Goal: Check status: Check status

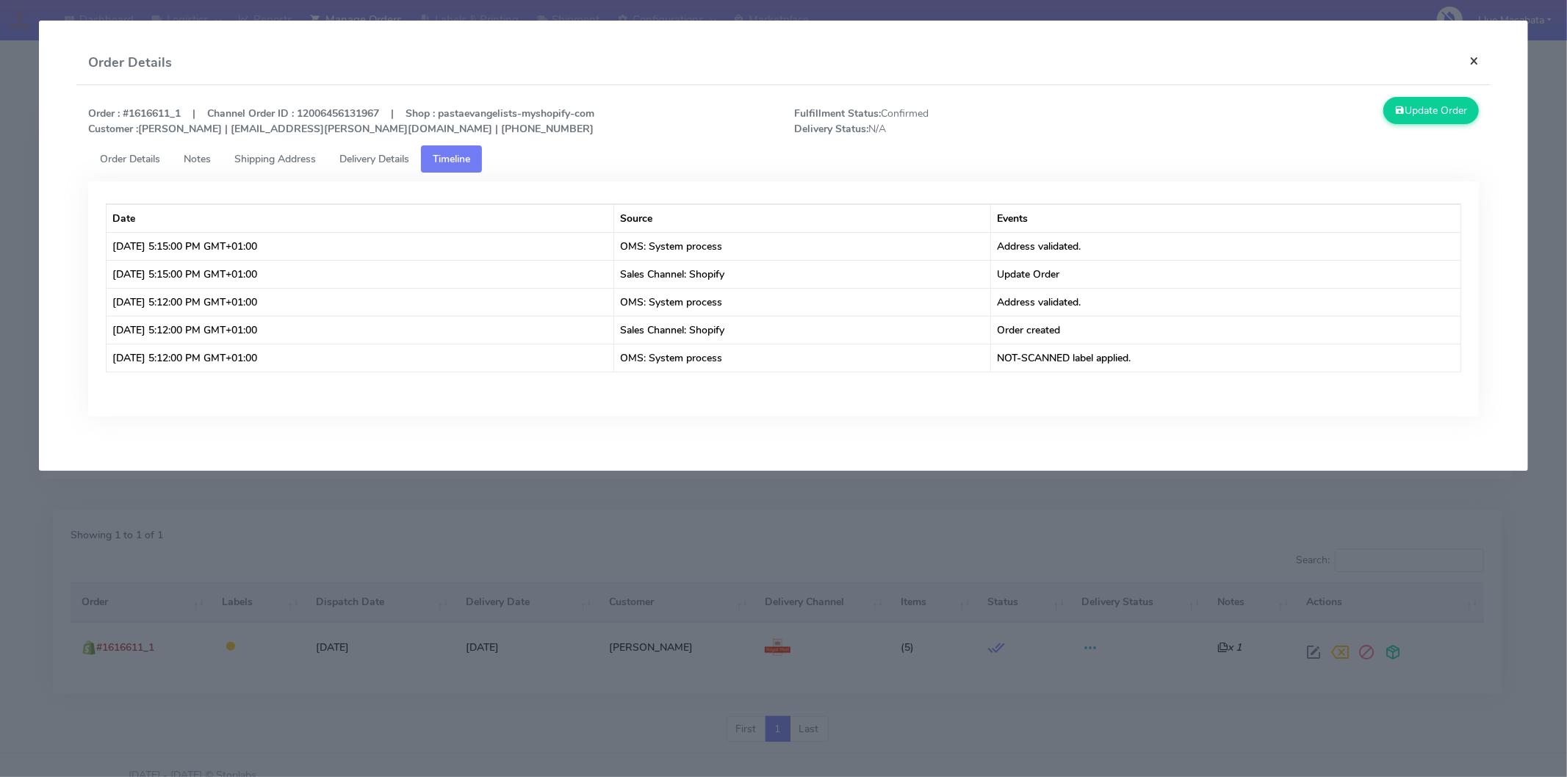
click at [1481, 60] on button "×" at bounding box center [1474, 60] width 33 height 39
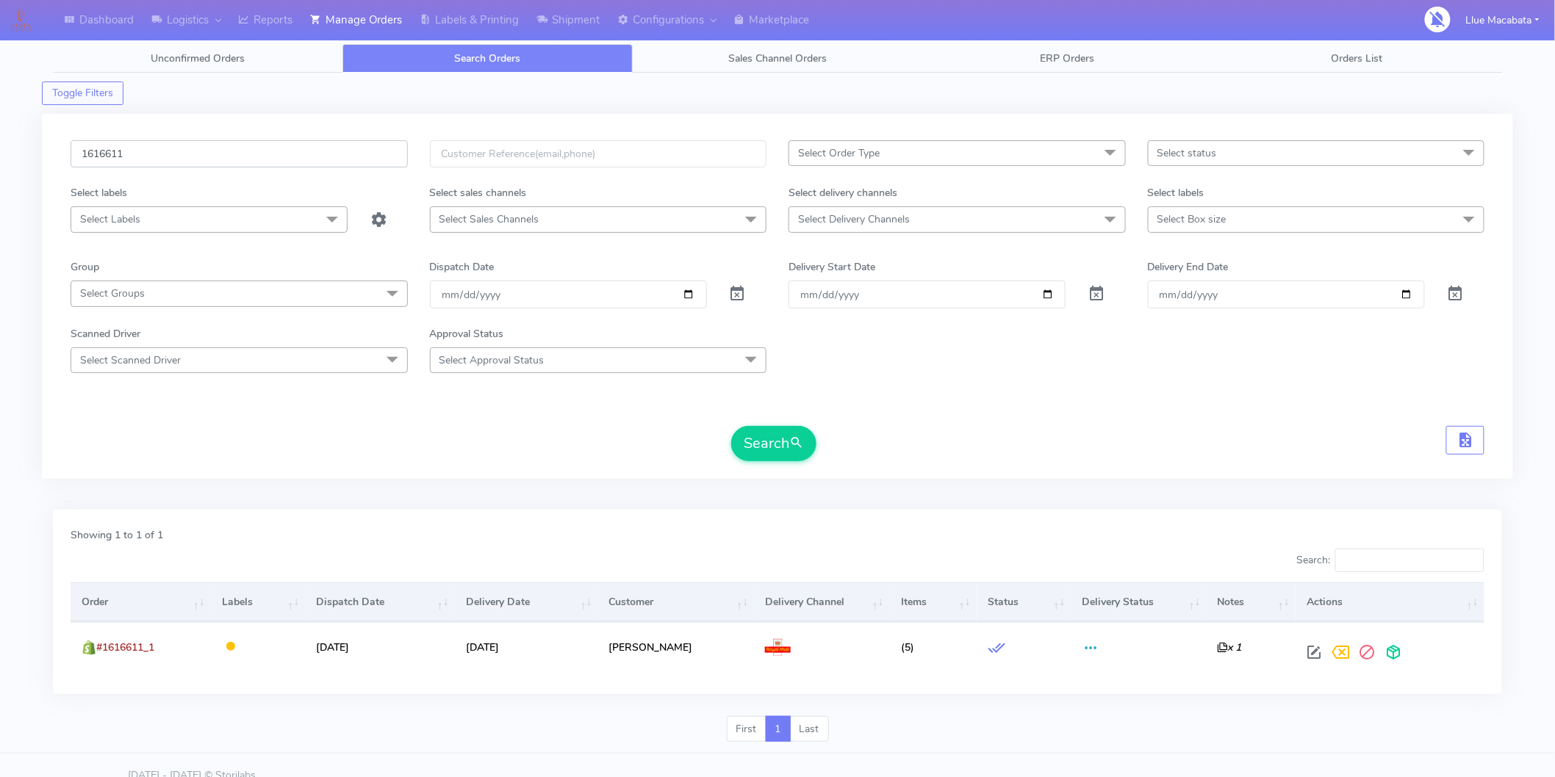
click at [170, 149] on input "1616611" at bounding box center [239, 153] width 337 height 27
paste input "5992"
type input "1615992"
click at [759, 445] on button "Search" at bounding box center [773, 443] width 85 height 35
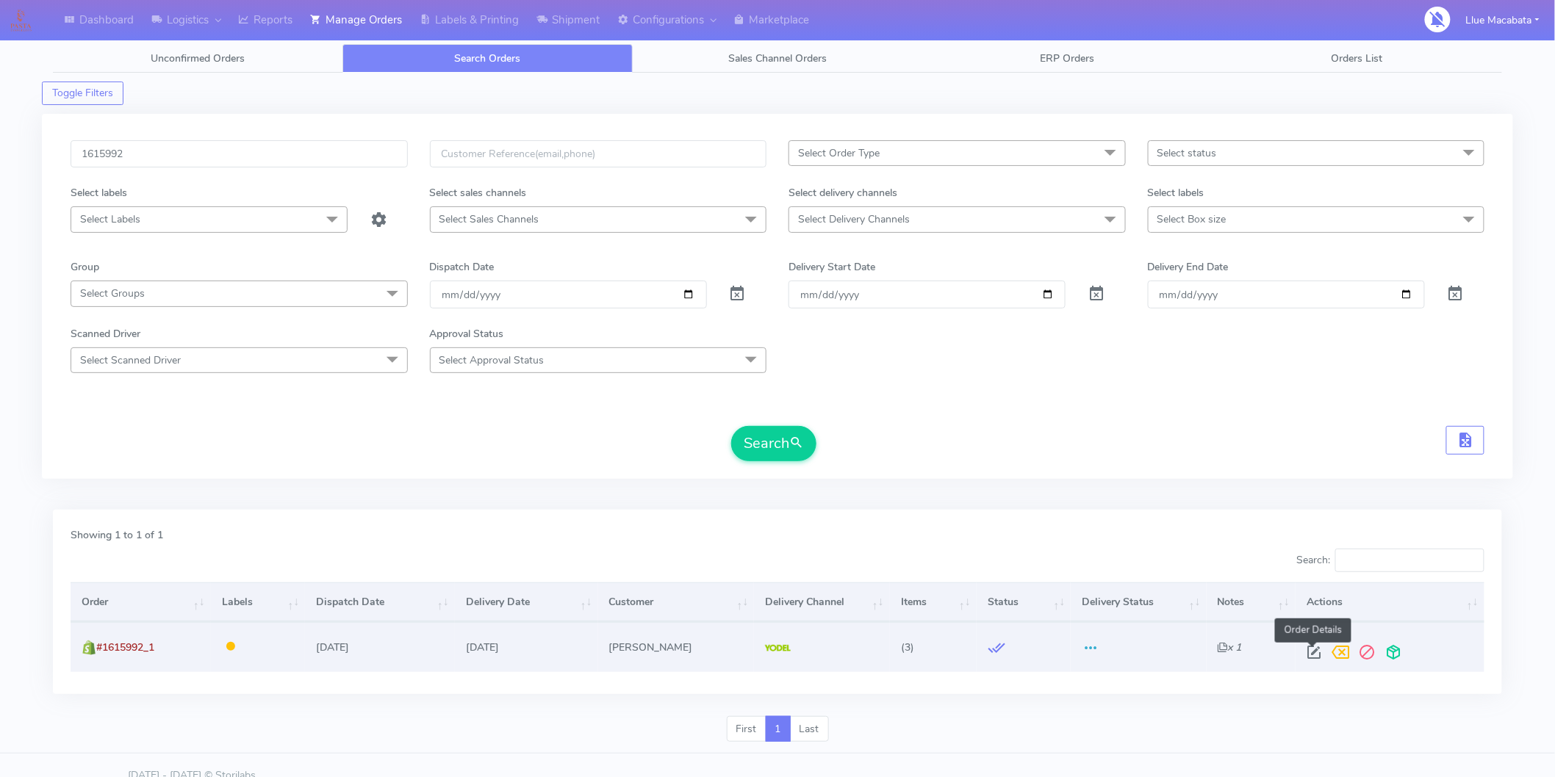
click at [1316, 651] on span at bounding box center [1314, 656] width 26 height 14
select select "5"
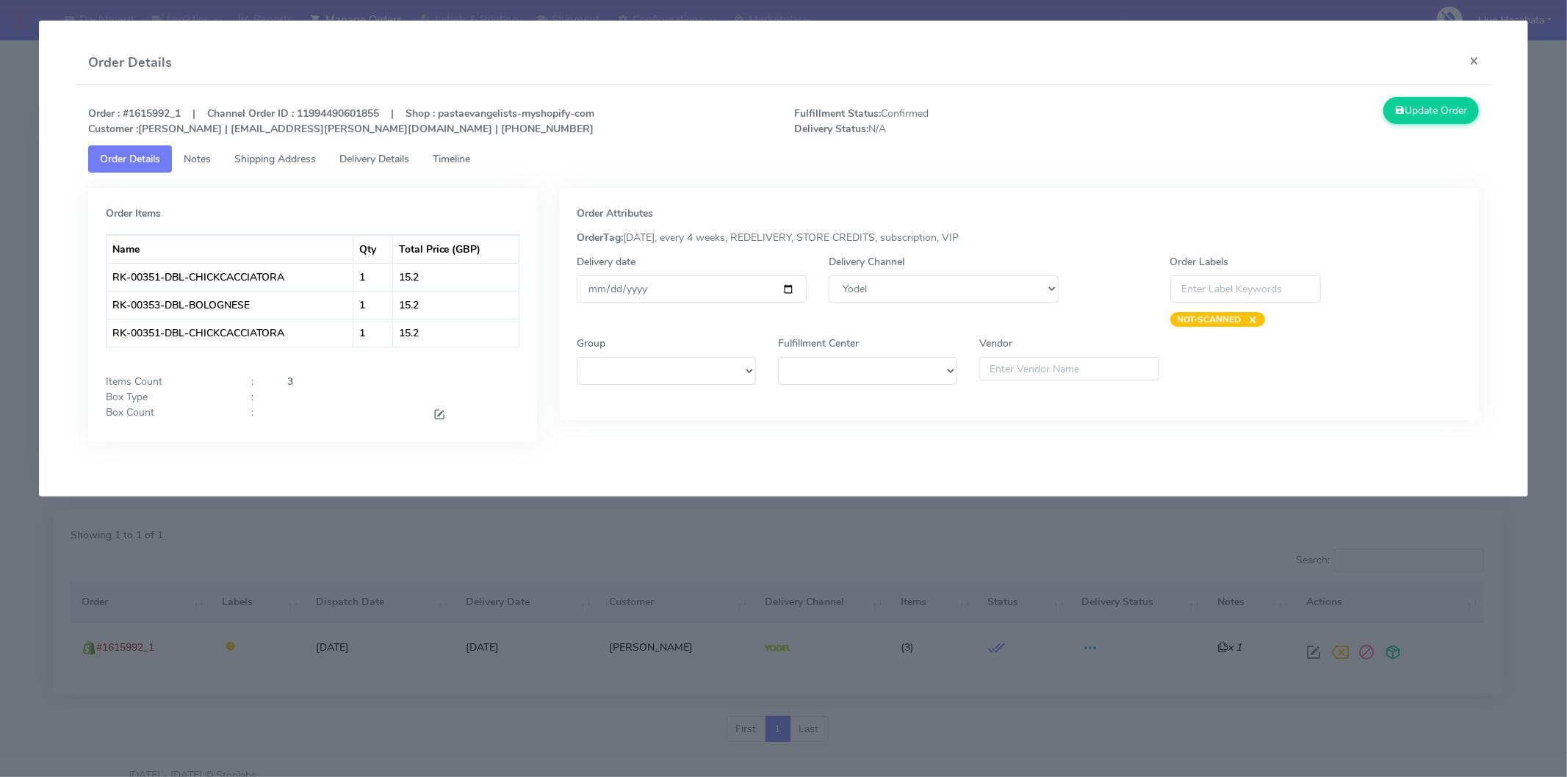
click at [453, 154] on span "Timeline" at bounding box center [451, 159] width 37 height 14
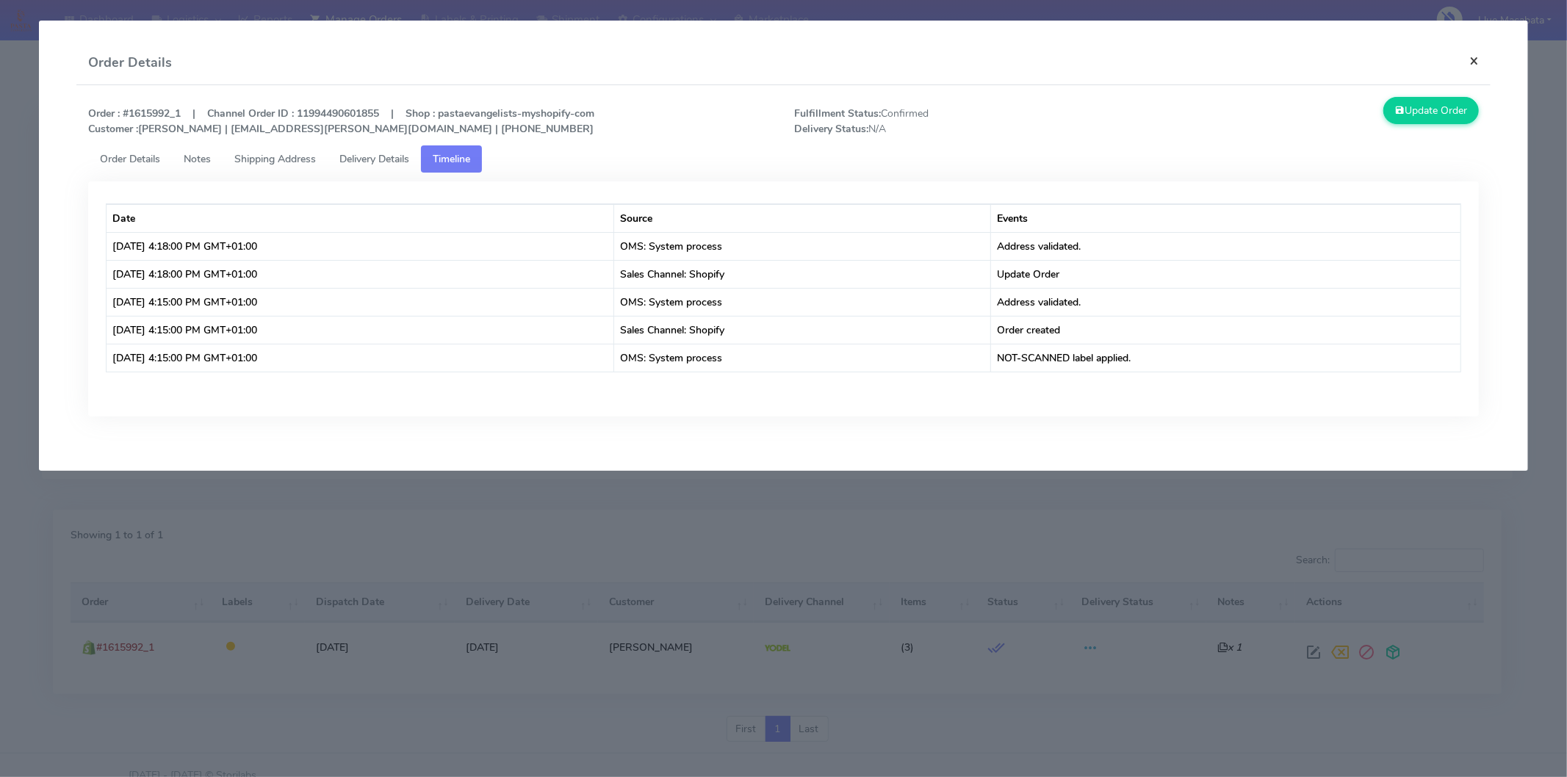
click at [1465, 62] on button "×" at bounding box center [1474, 60] width 33 height 39
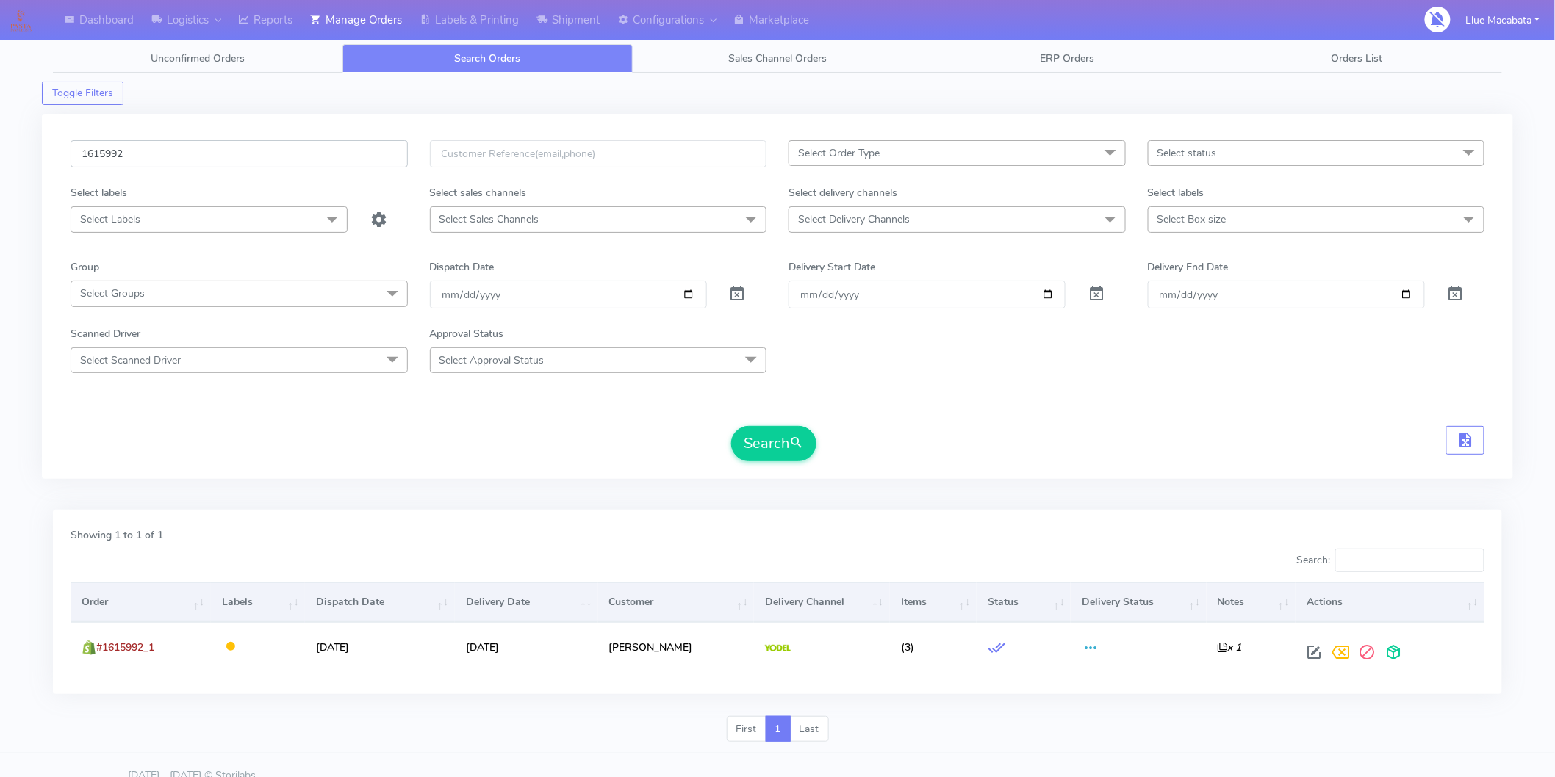
click at [197, 142] on input "1615992" at bounding box center [239, 153] width 337 height 27
paste input "A"
type input "1615992A"
click at [783, 453] on button "Search" at bounding box center [773, 443] width 85 height 35
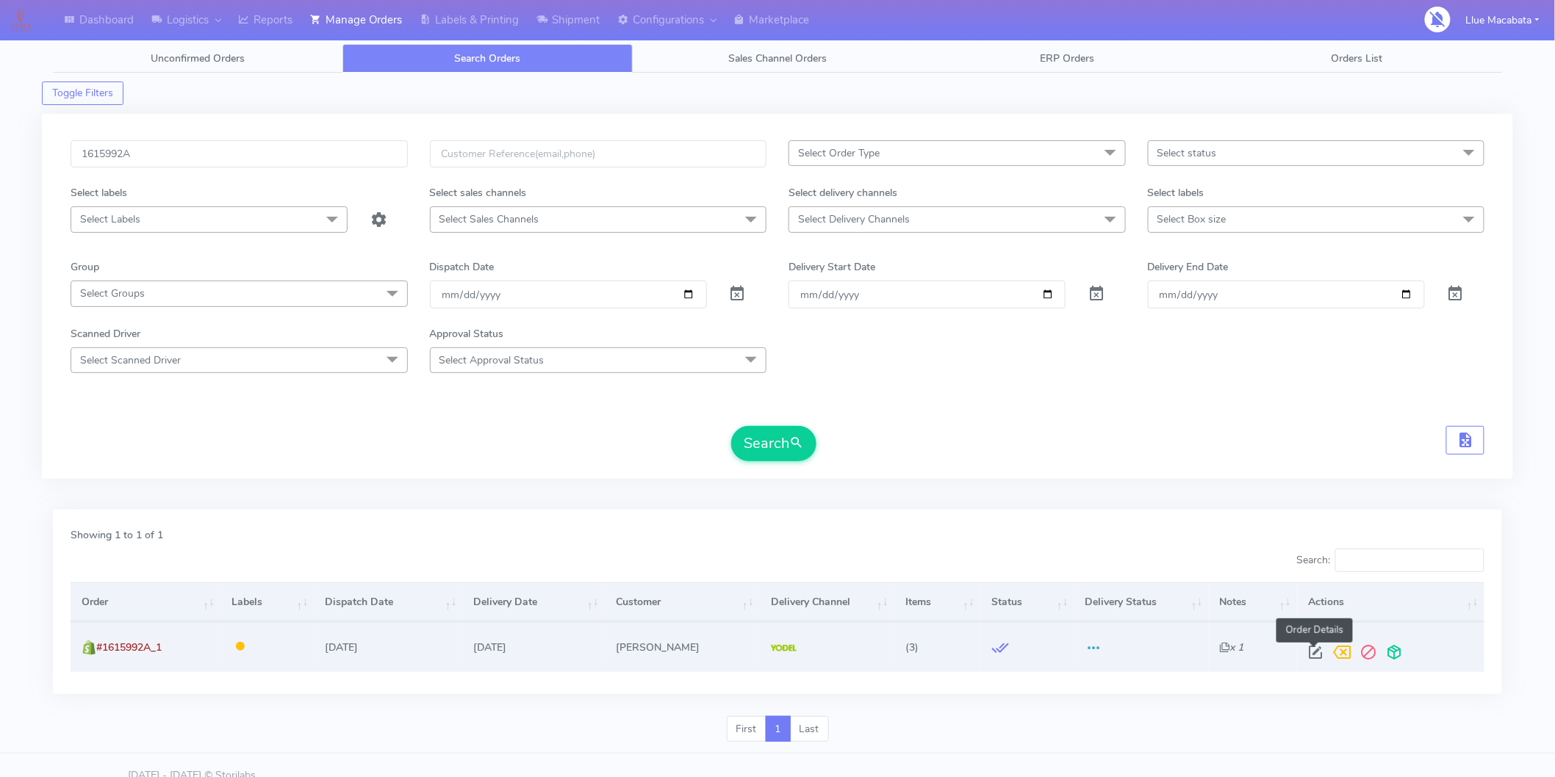
click at [1315, 658] on span at bounding box center [1315, 656] width 26 height 14
select select "5"
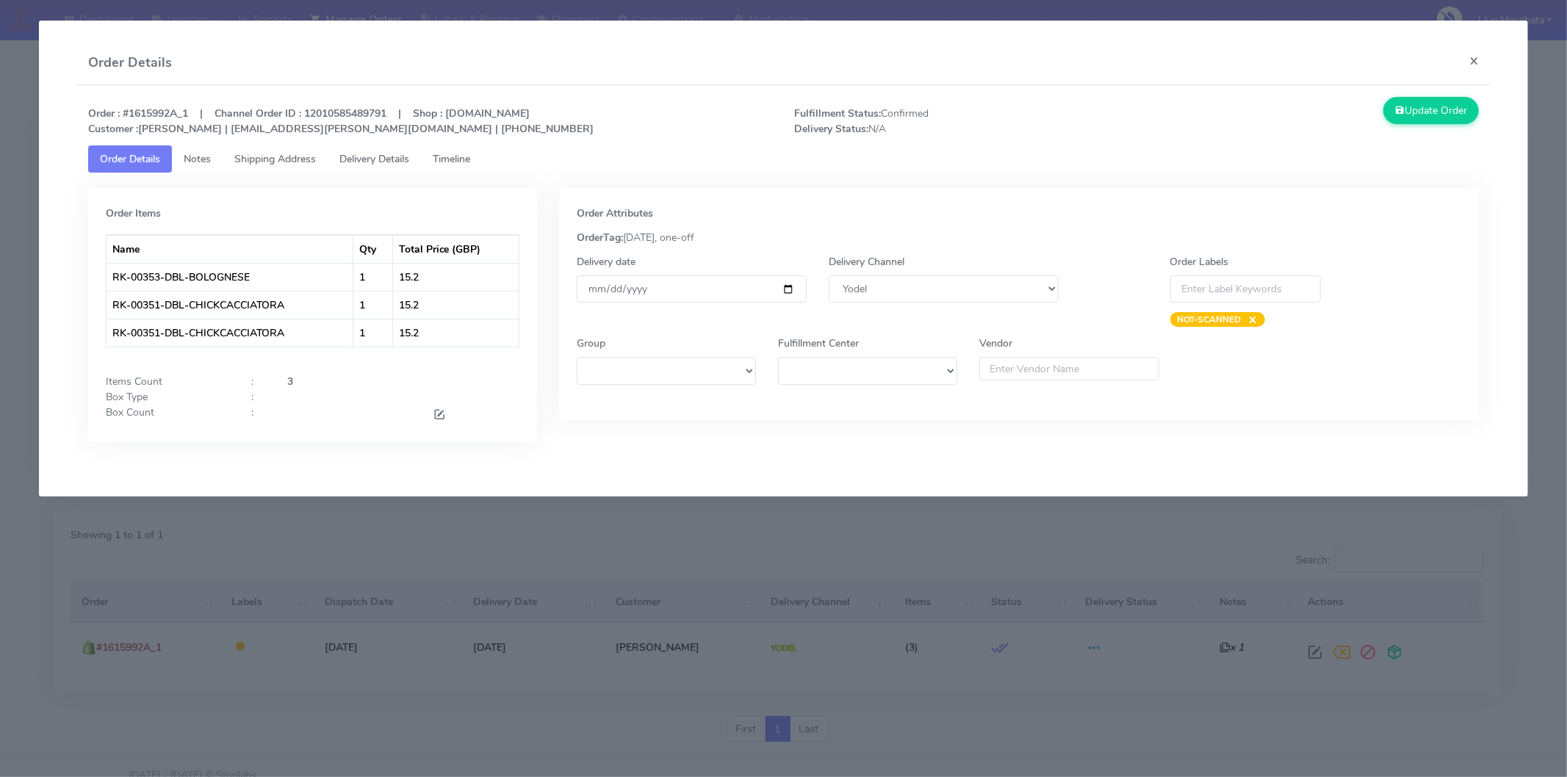
click at [458, 162] on span "Timeline" at bounding box center [451, 159] width 37 height 14
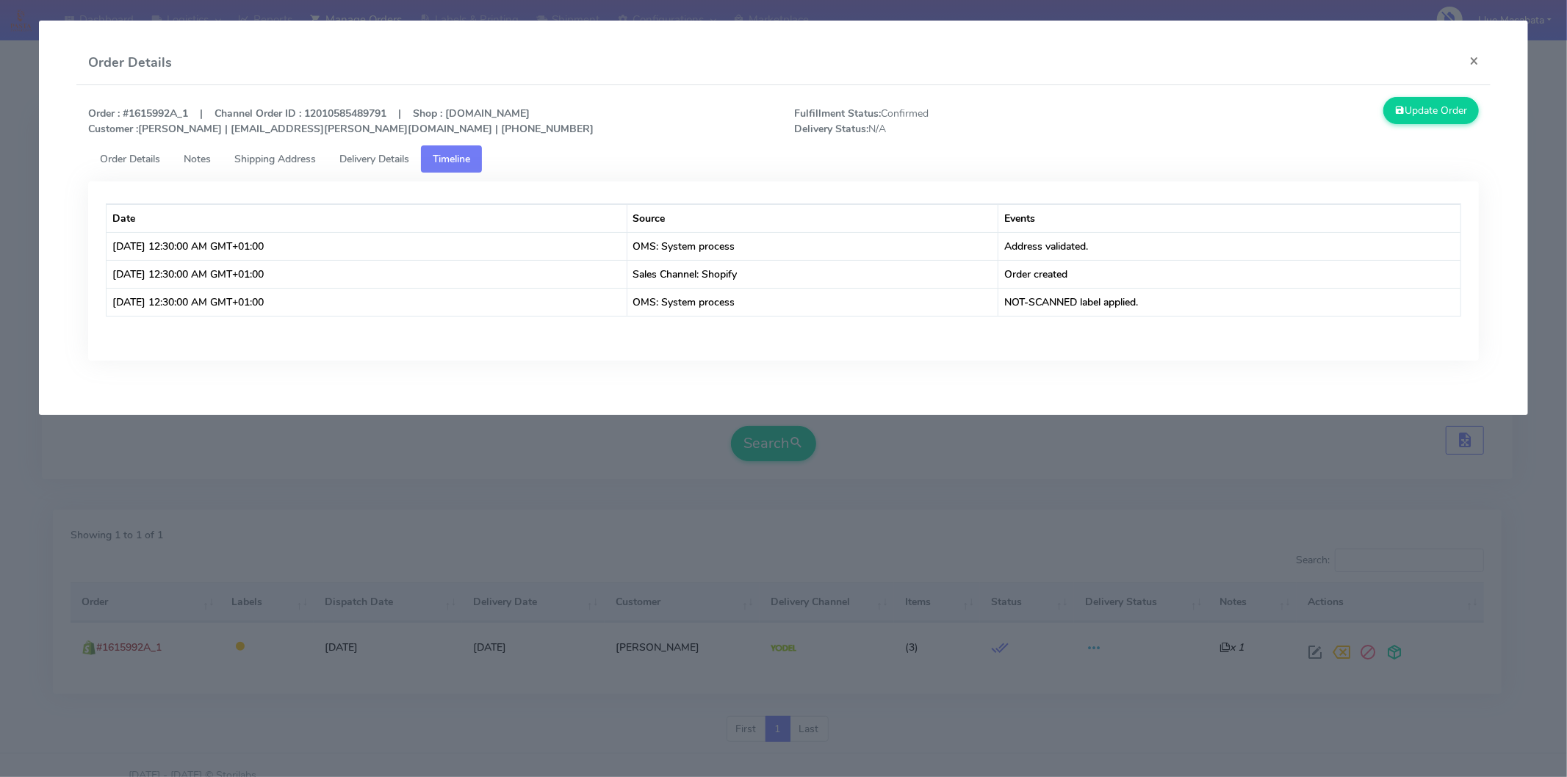
click at [407, 162] on span "Delivery Details" at bounding box center [374, 159] width 70 height 14
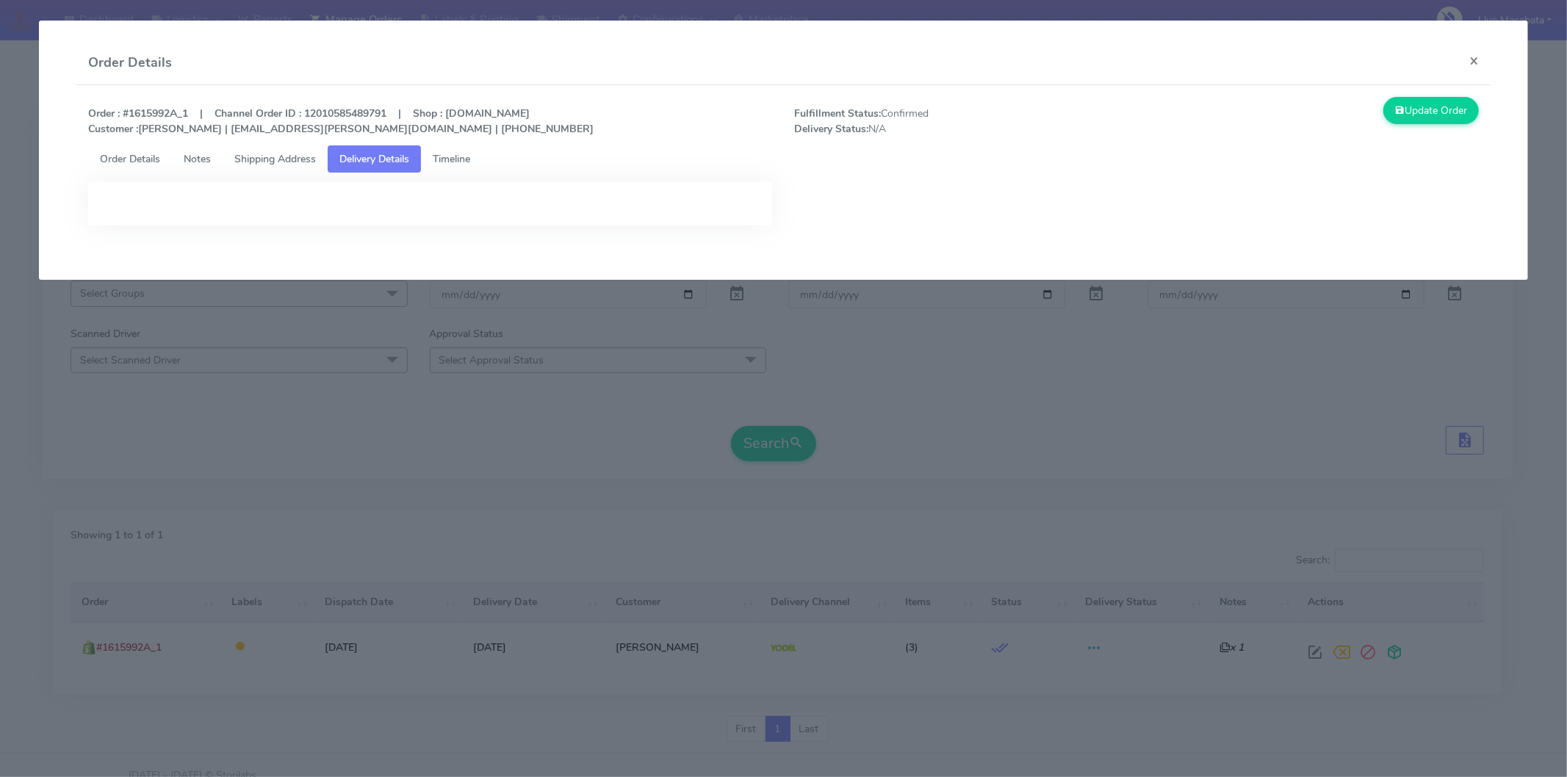
click at [285, 159] on span "Shipping Address" at bounding box center [275, 159] width 82 height 14
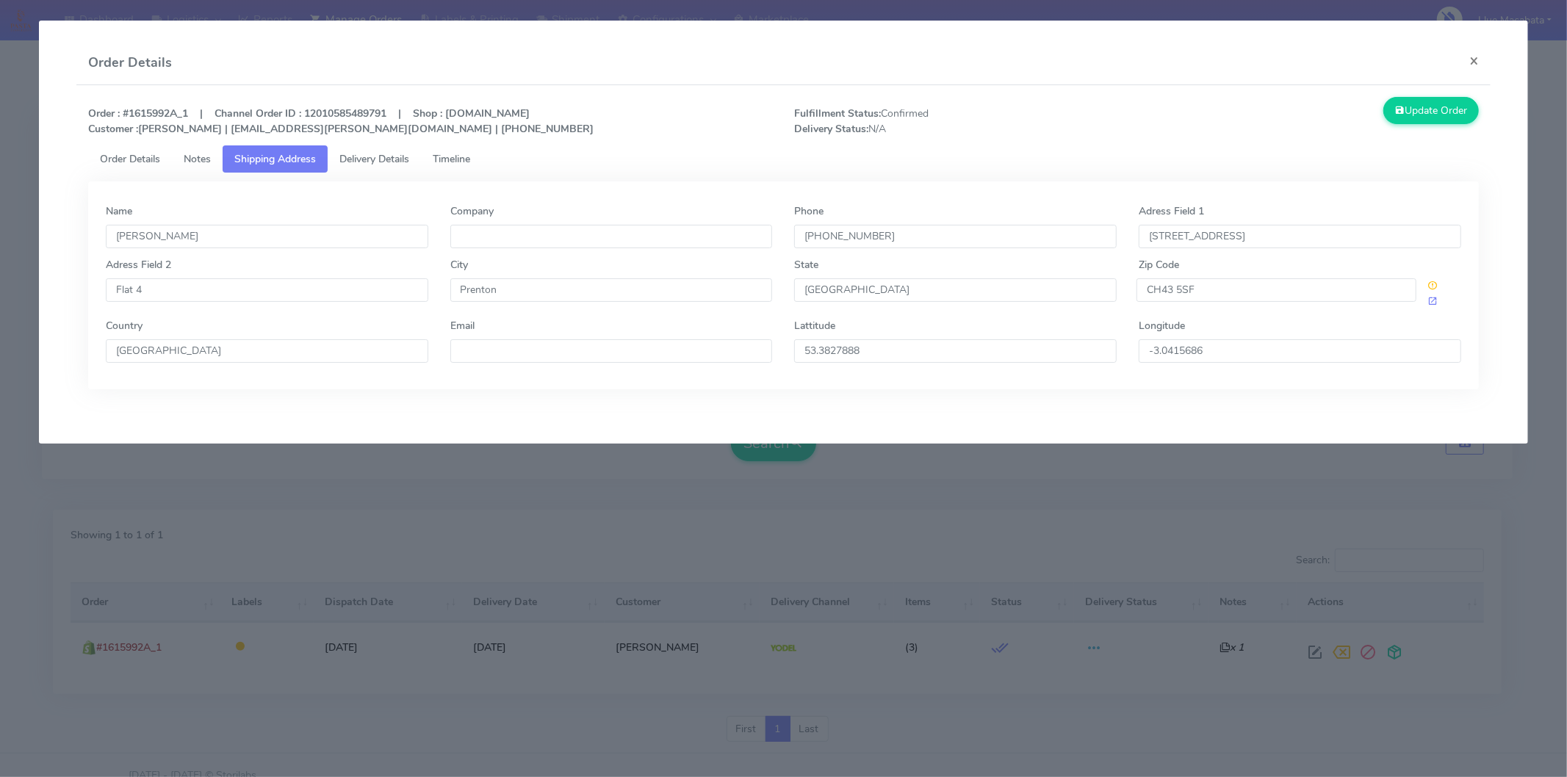
click at [395, 153] on span "Delivery Details" at bounding box center [374, 159] width 70 height 14
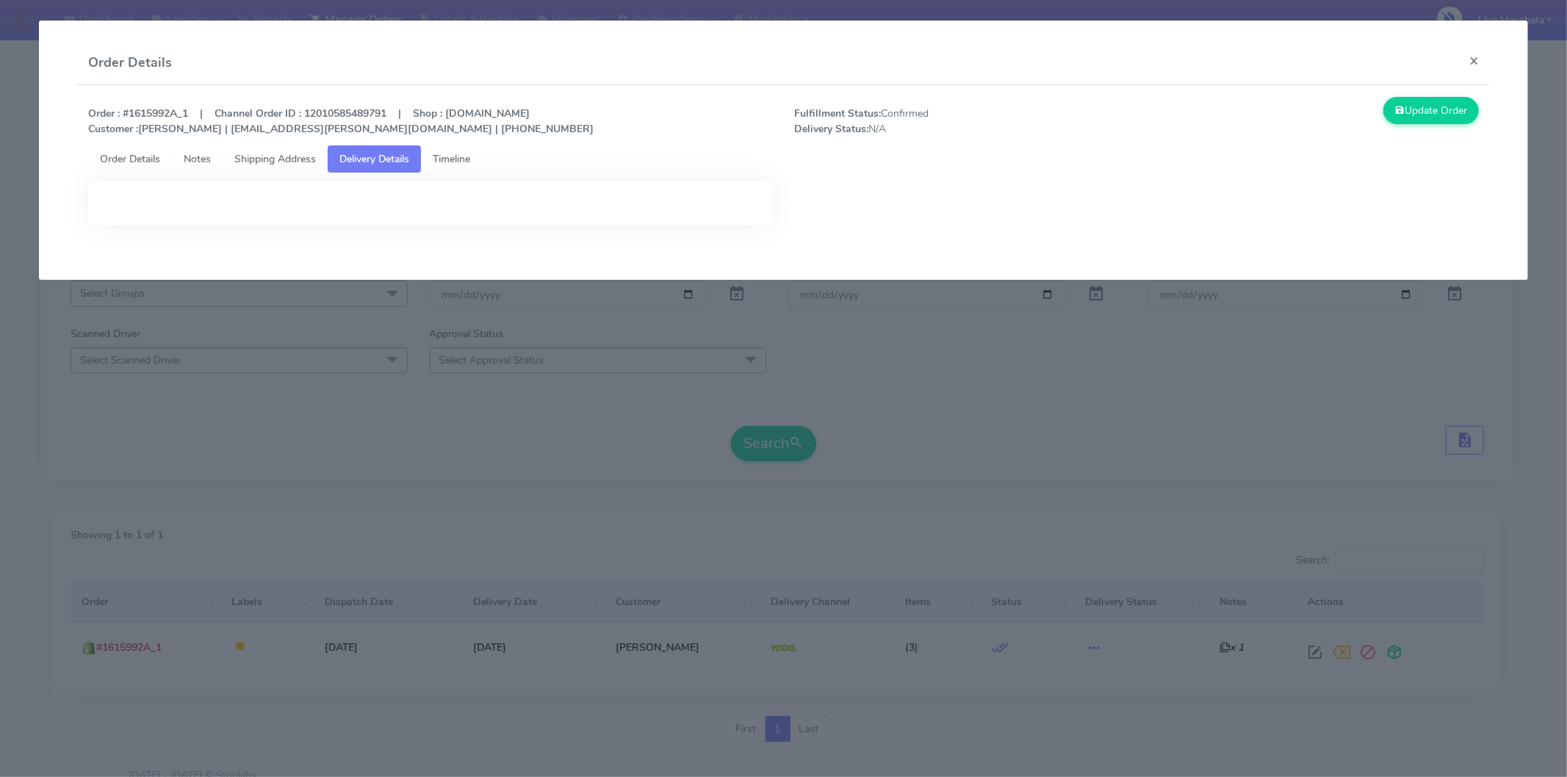
drag, startPoint x: 470, startPoint y: 157, endPoint x: 475, endPoint y: 174, distance: 18.2
click at [467, 157] on span "Timeline" at bounding box center [451, 159] width 37 height 14
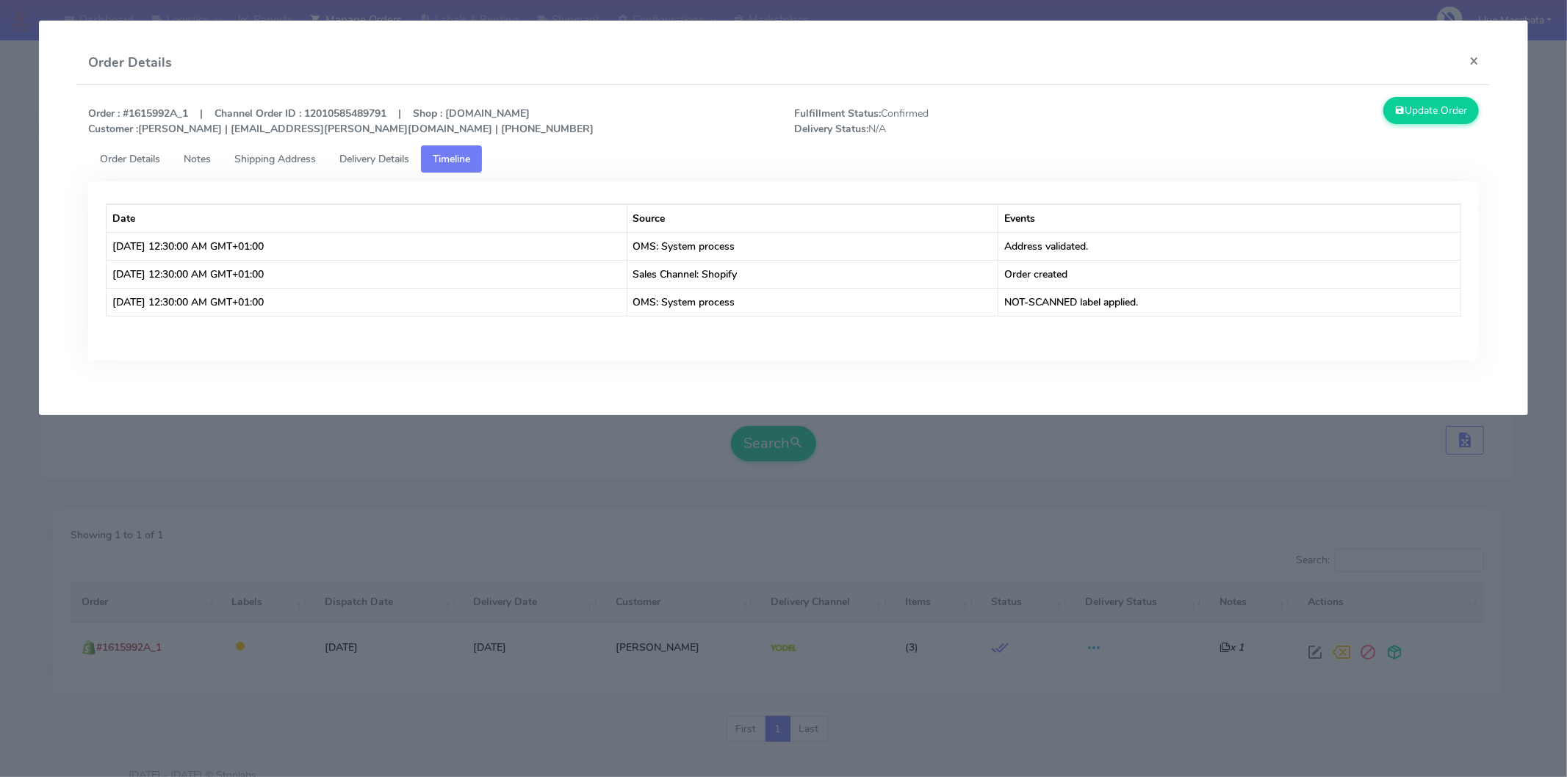
click at [127, 166] on link "Order Details" at bounding box center [130, 158] width 84 height 27
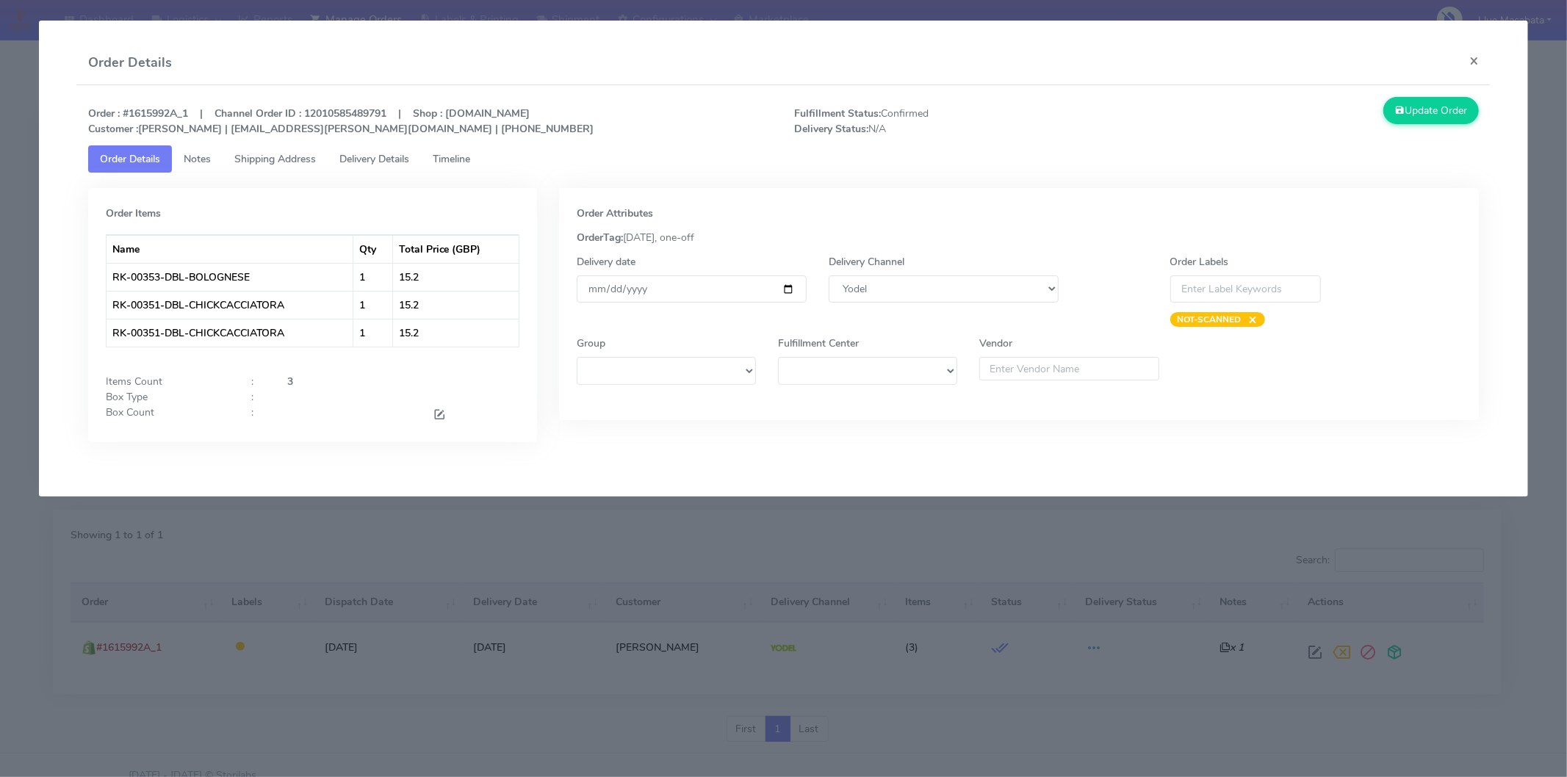
drag, startPoint x: 194, startPoint y: 160, endPoint x: 232, endPoint y: 159, distance: 38.2
click at [195, 159] on span "Notes" at bounding box center [197, 159] width 27 height 14
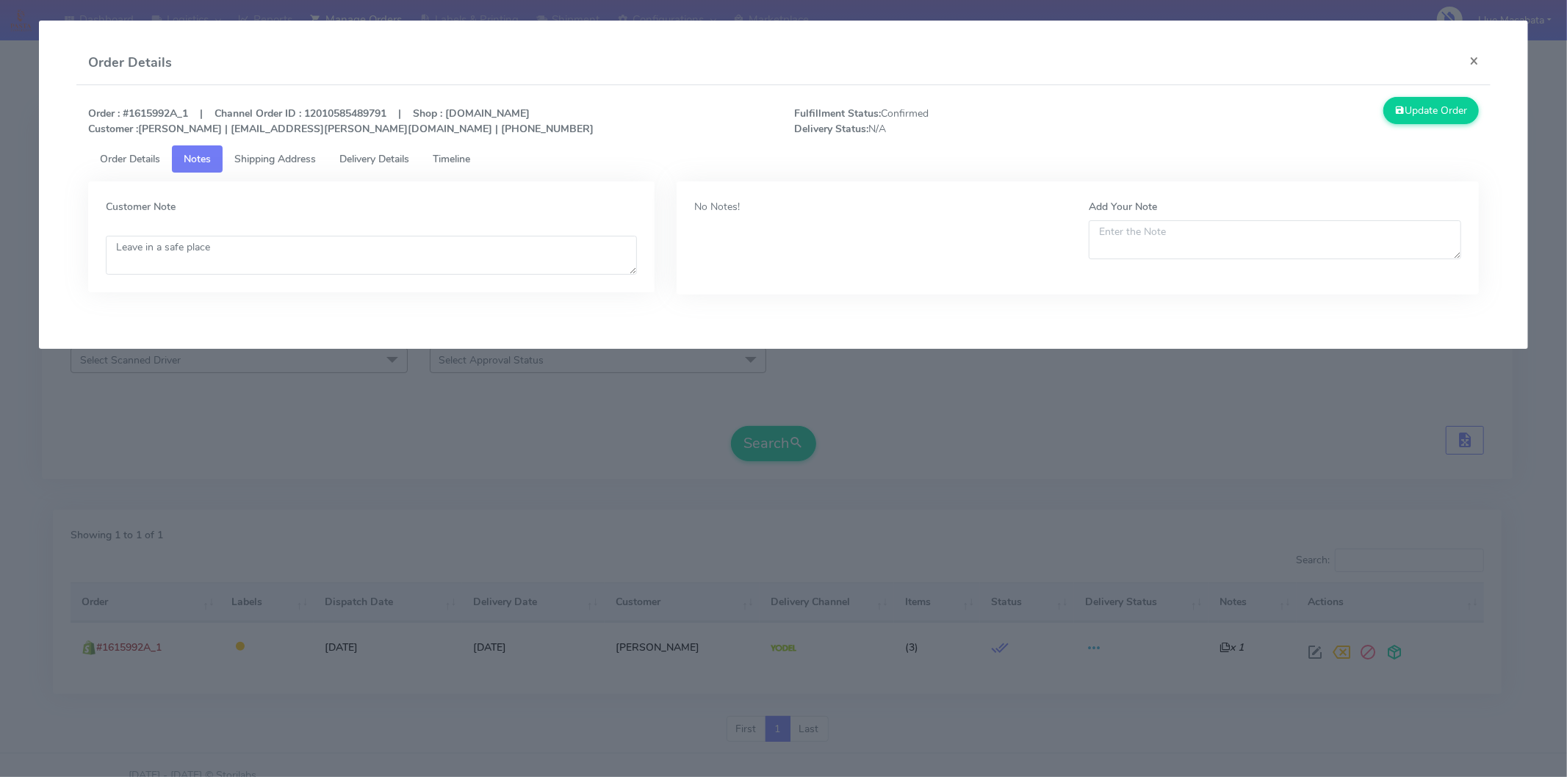
click at [285, 157] on span "Shipping Address" at bounding box center [275, 159] width 82 height 14
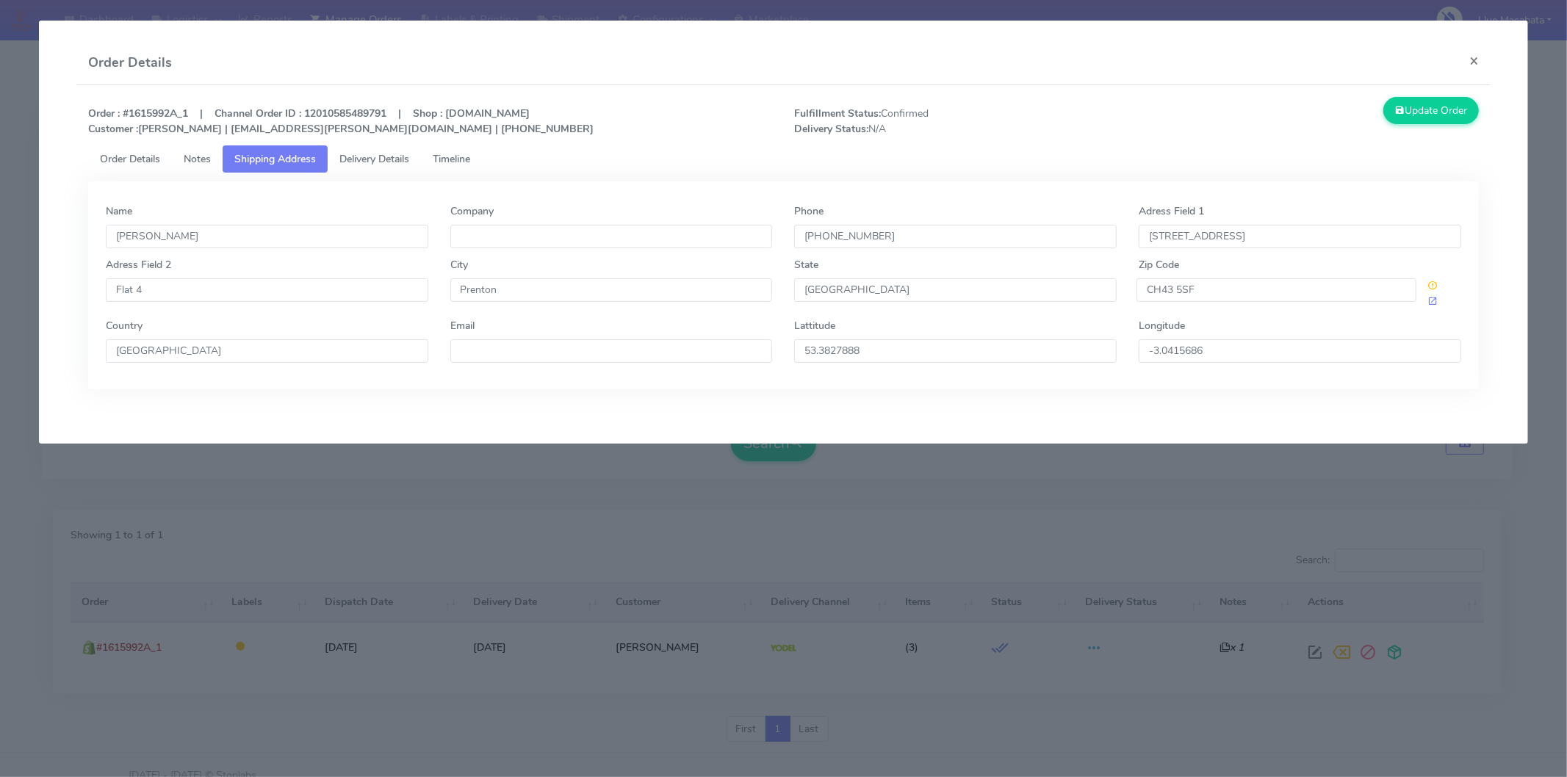
click at [361, 158] on span "Delivery Details" at bounding box center [374, 159] width 70 height 14
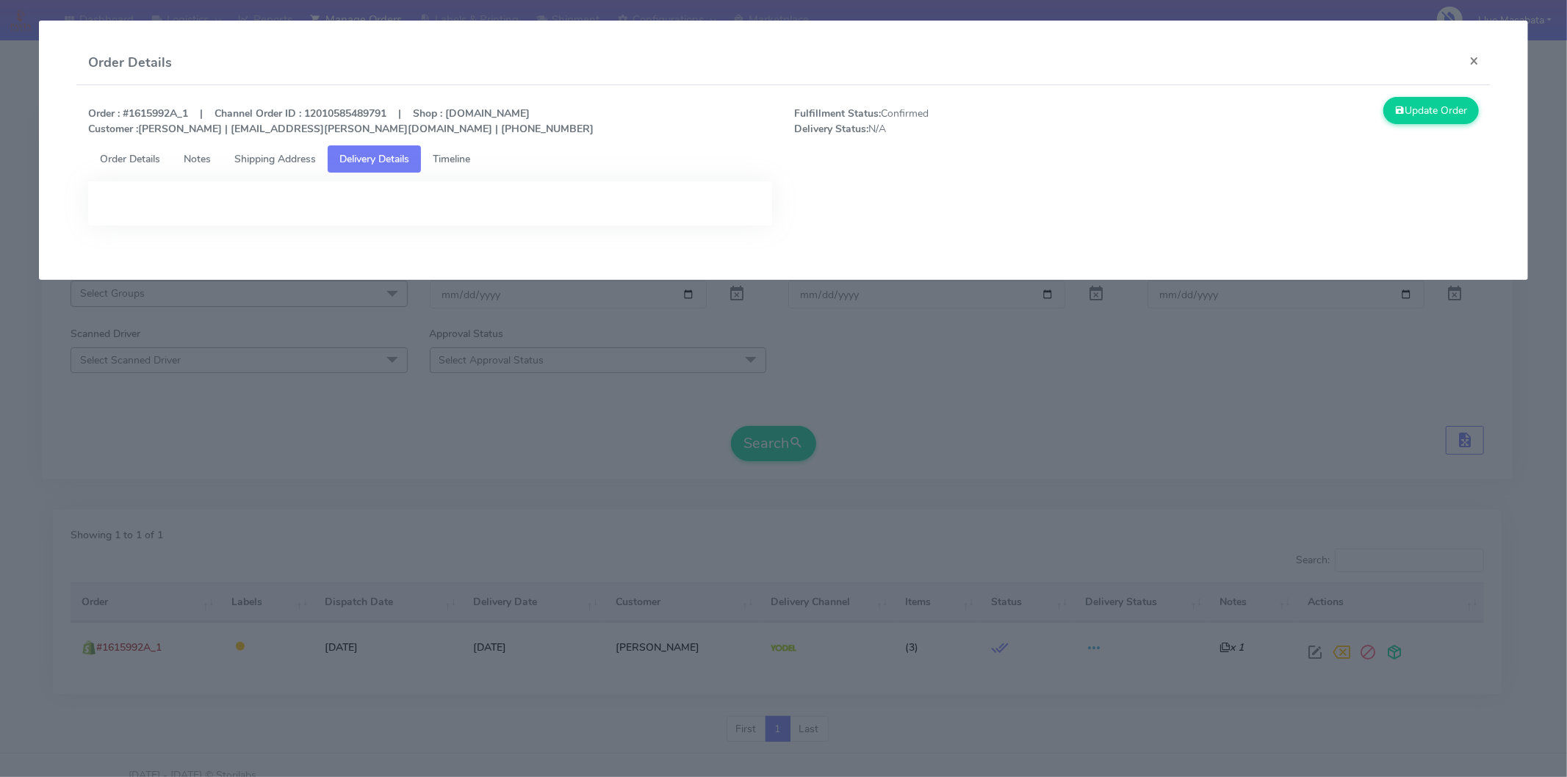
click at [468, 149] on link "Timeline" at bounding box center [451, 158] width 61 height 27
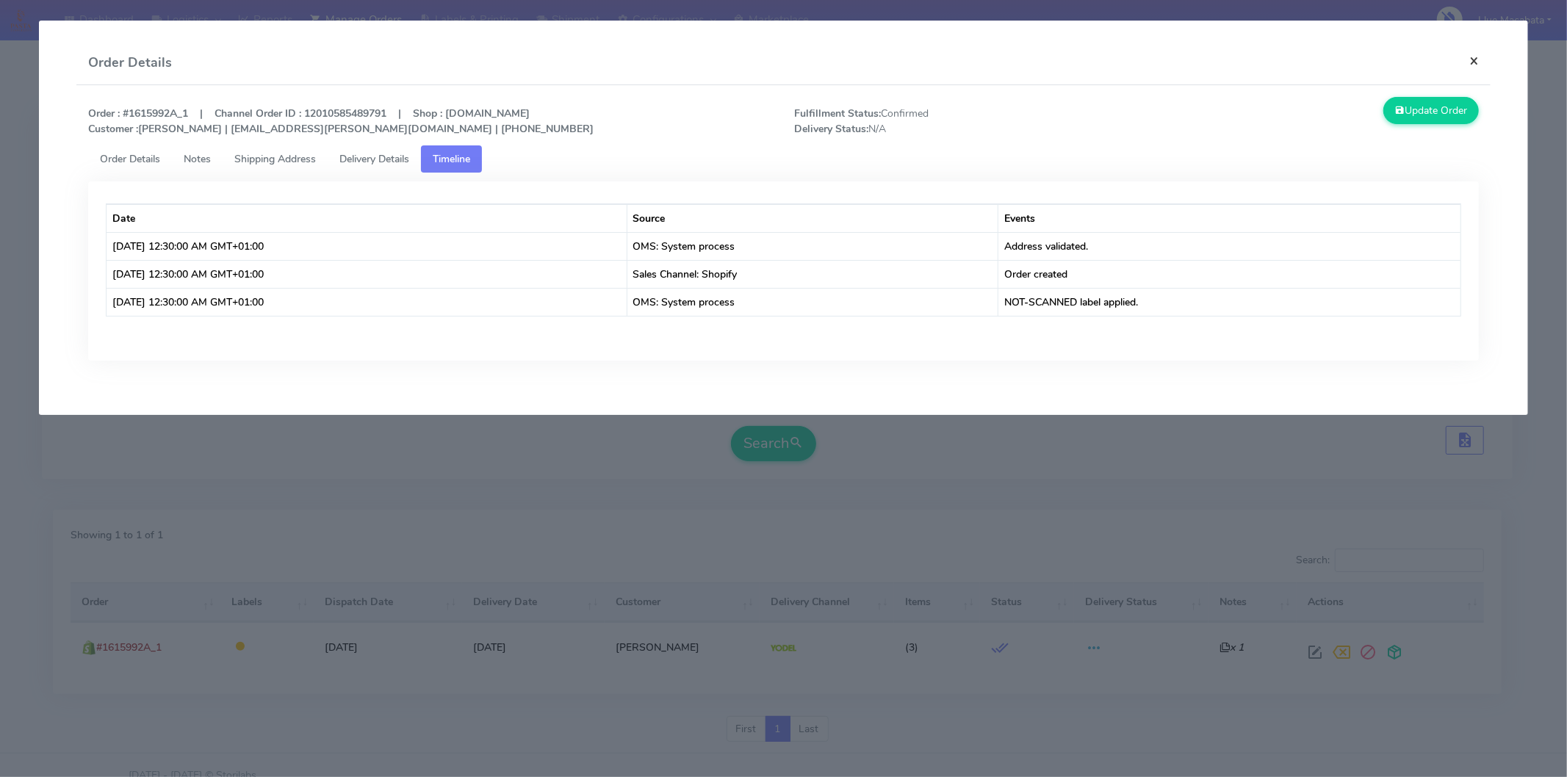
click at [1472, 71] on button "×" at bounding box center [1474, 60] width 33 height 39
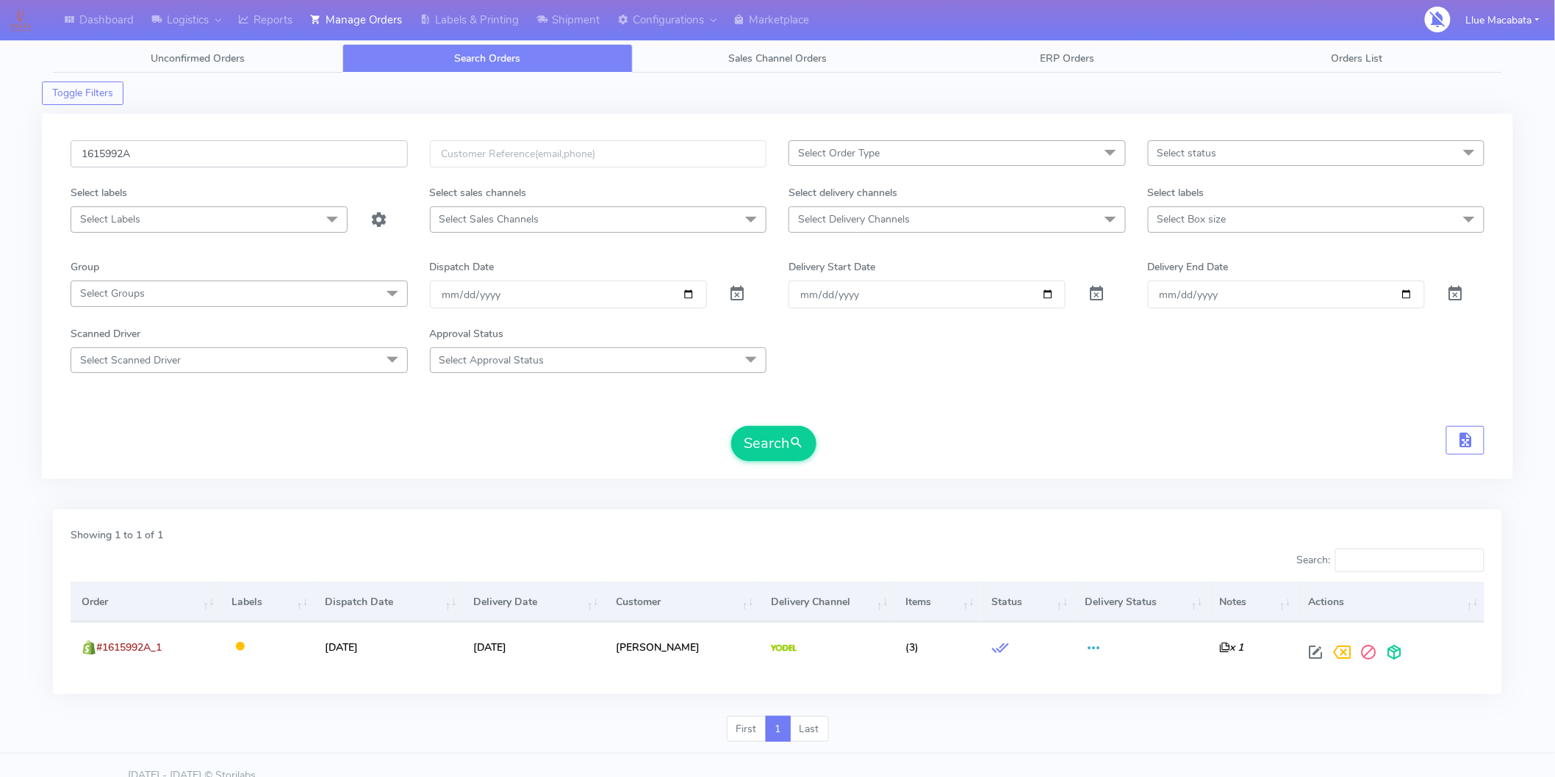
click at [157, 152] on input "1615992A" at bounding box center [239, 153] width 337 height 27
paste input "57"
type input "1615957A"
drag, startPoint x: 757, startPoint y: 437, endPoint x: 711, endPoint y: 453, distance: 48.1
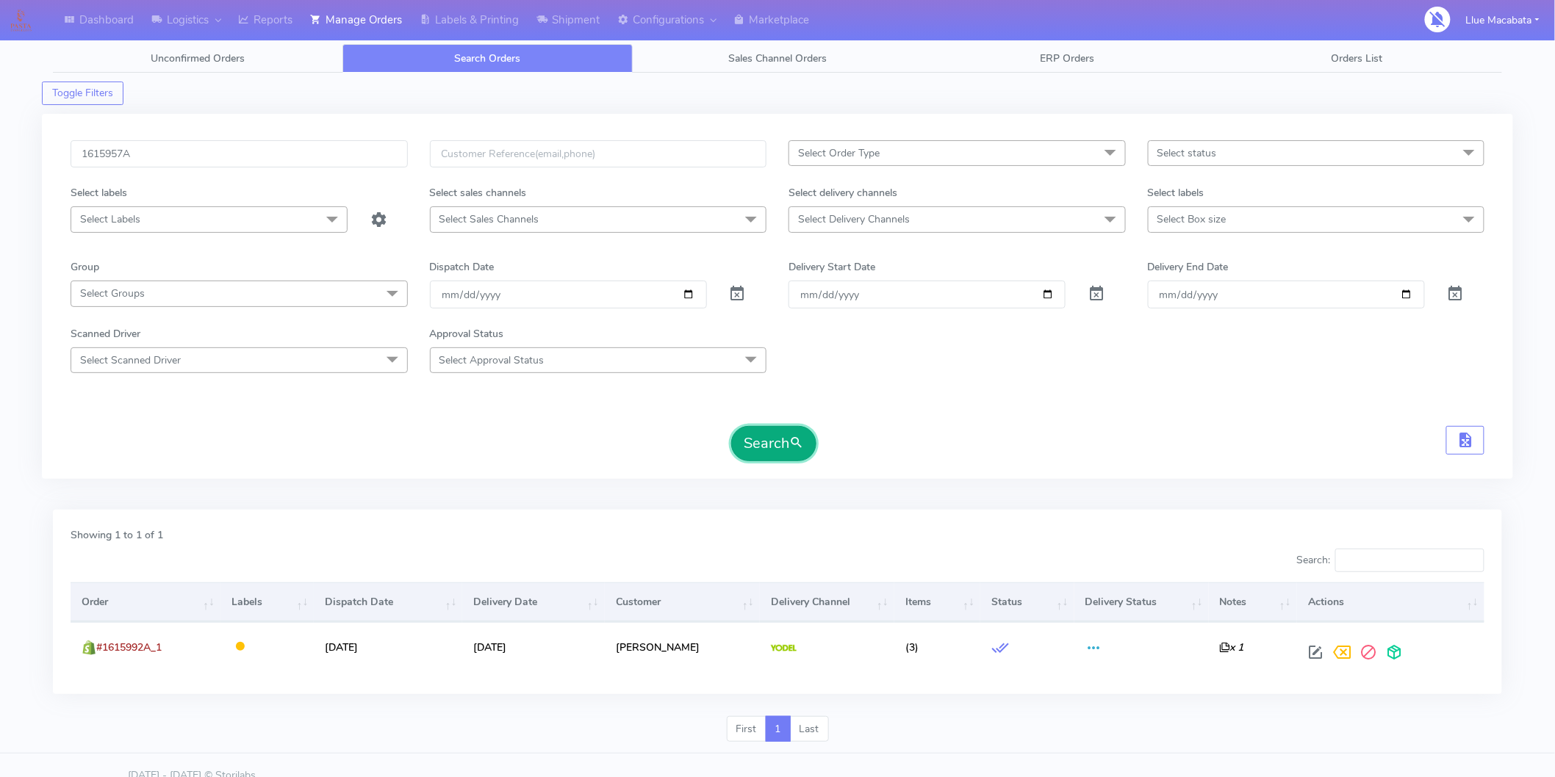
click at [754, 438] on button "Search" at bounding box center [773, 443] width 85 height 35
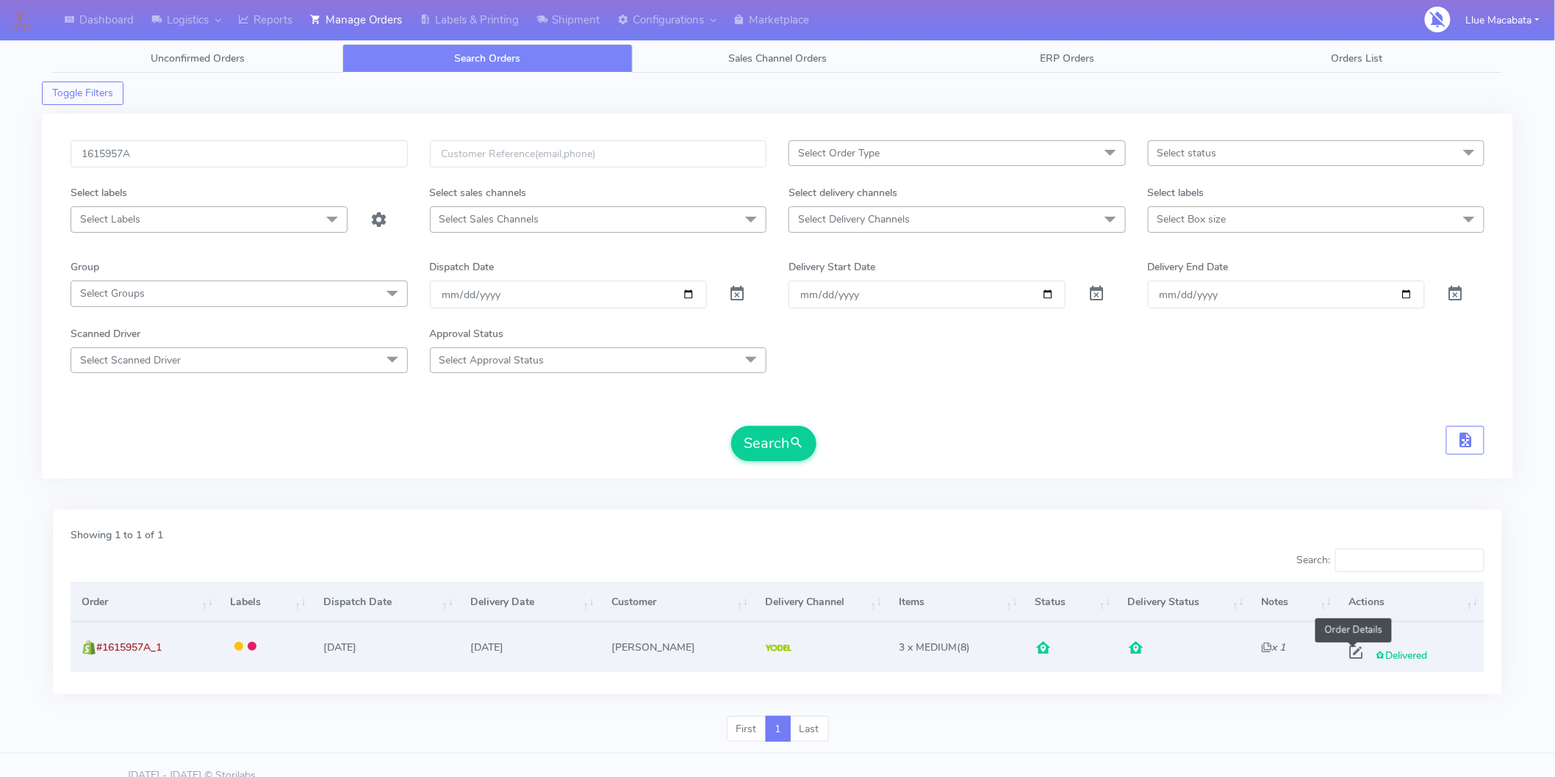
click at [1348, 655] on span at bounding box center [1356, 656] width 26 height 14
select select "5"
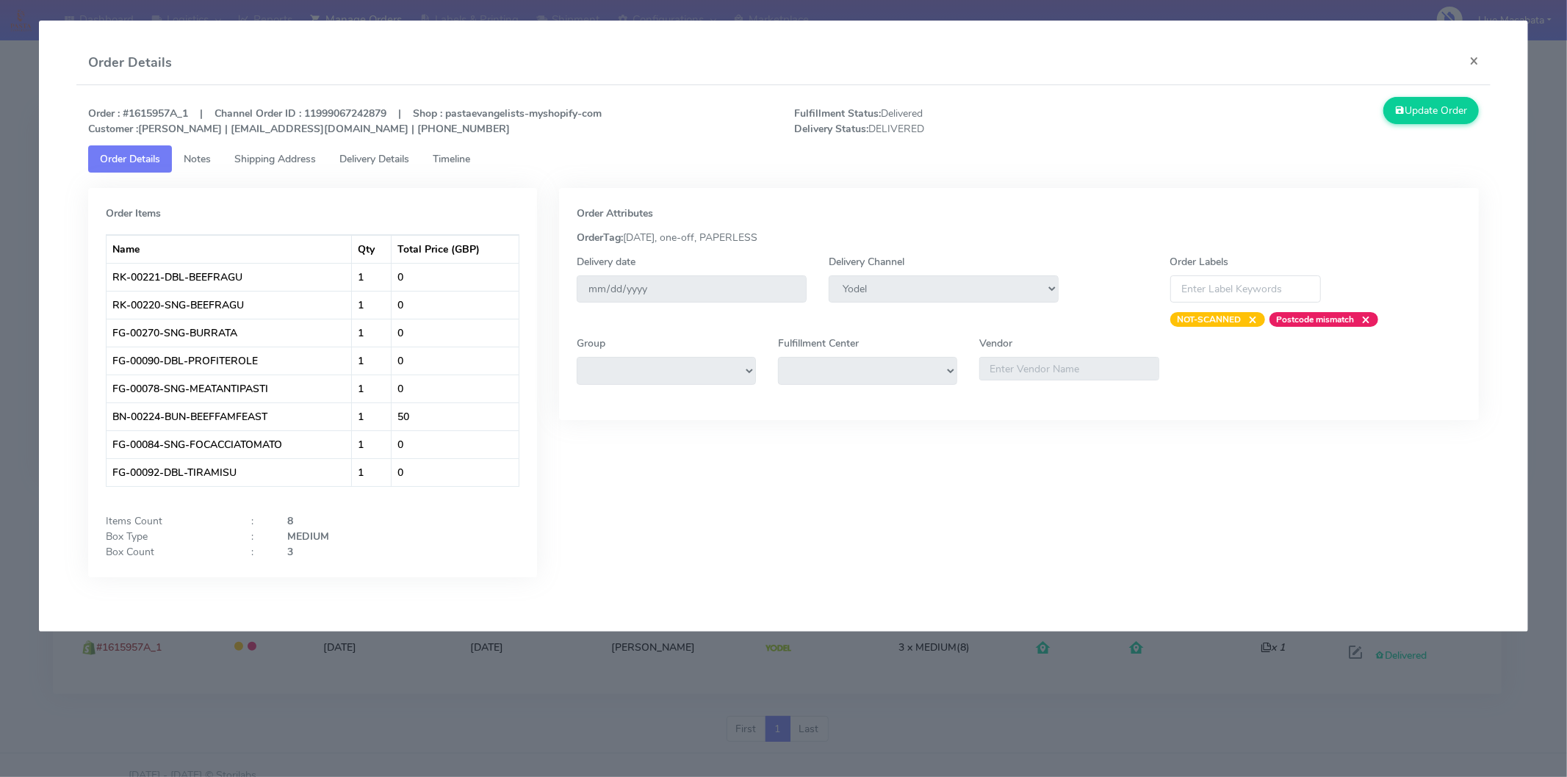
click at [461, 157] on span "Timeline" at bounding box center [451, 159] width 37 height 14
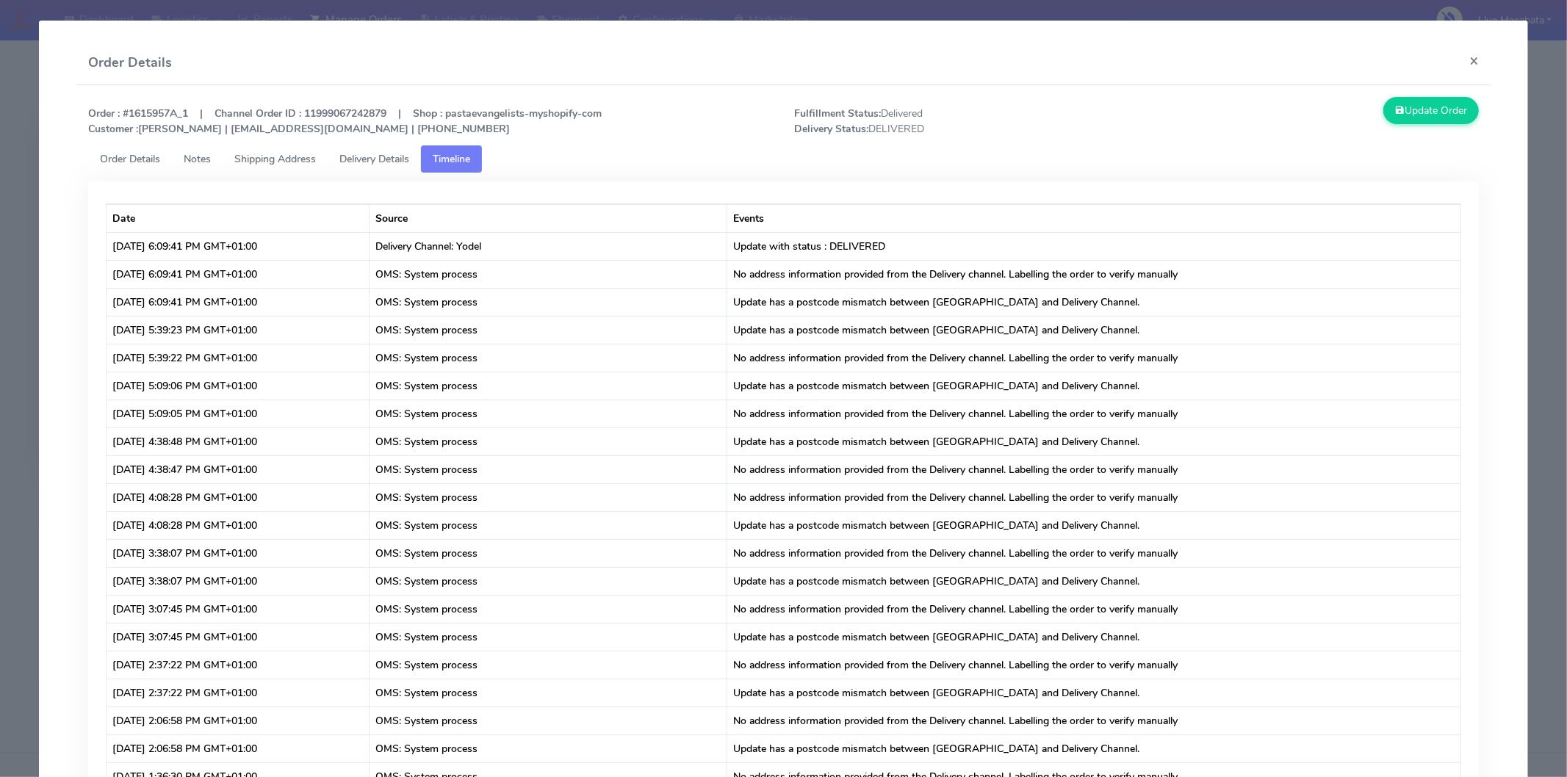
click at [400, 153] on span "Delivery Details" at bounding box center [374, 159] width 70 height 14
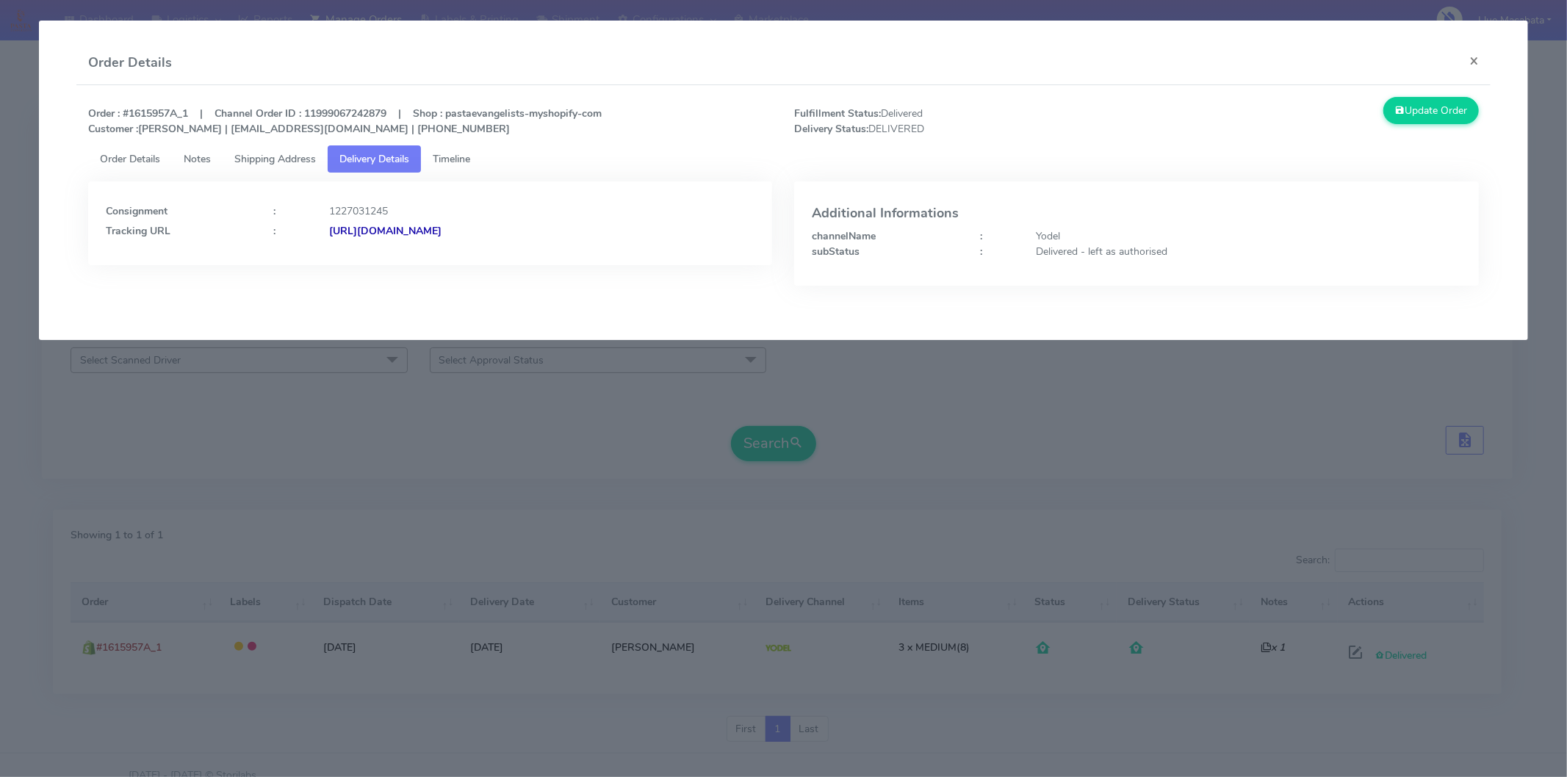
click at [492, 237] on div "[URL][DOMAIN_NAME]" at bounding box center [542, 230] width 448 height 15
click at [1478, 59] on button "×" at bounding box center [1474, 60] width 33 height 39
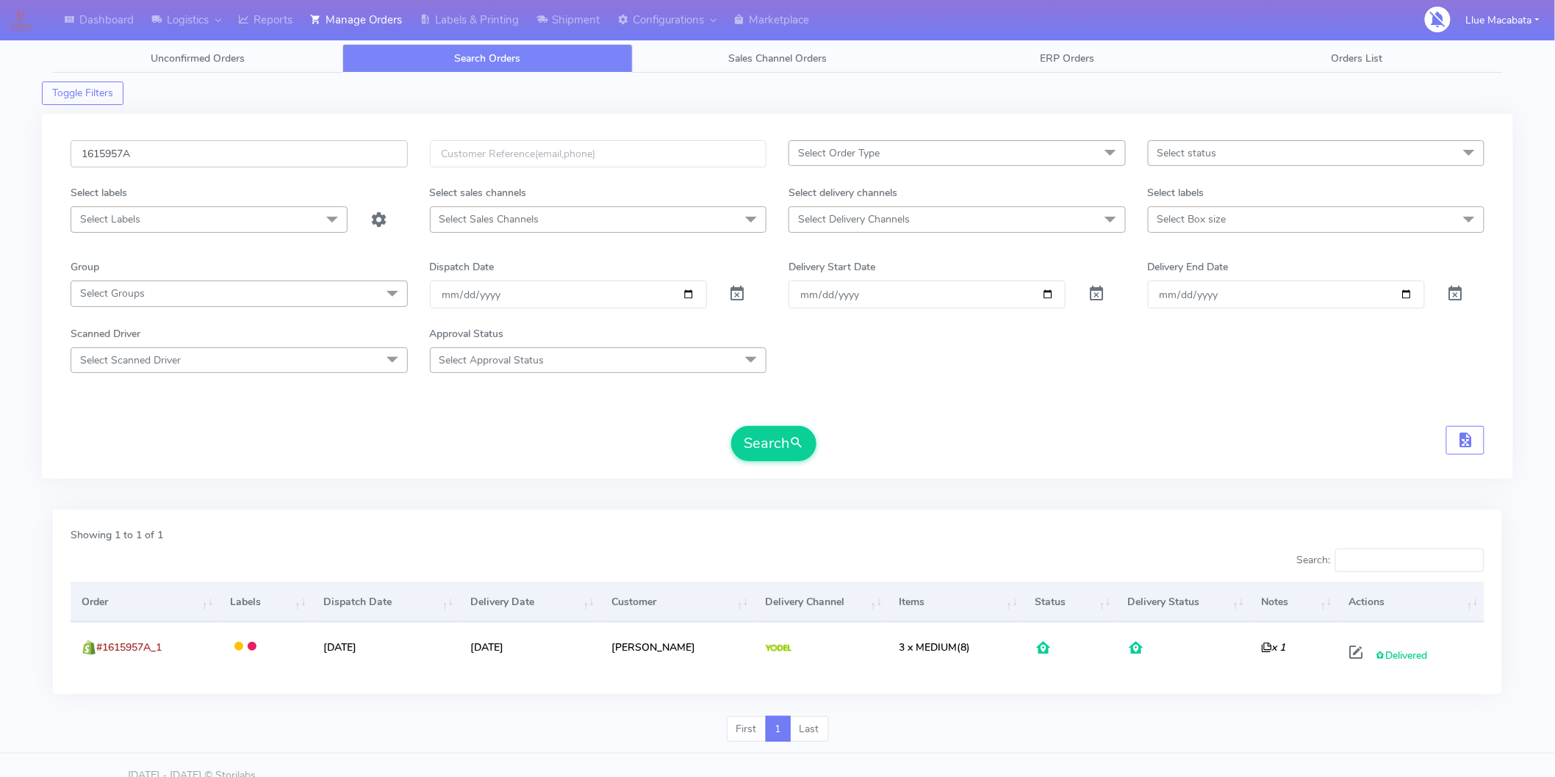
click at [143, 145] on input "1615957A" at bounding box center [239, 153] width 337 height 27
click at [143, 149] on input "1615957A" at bounding box center [239, 153] width 337 height 27
paste input "35"
type input "1615935"
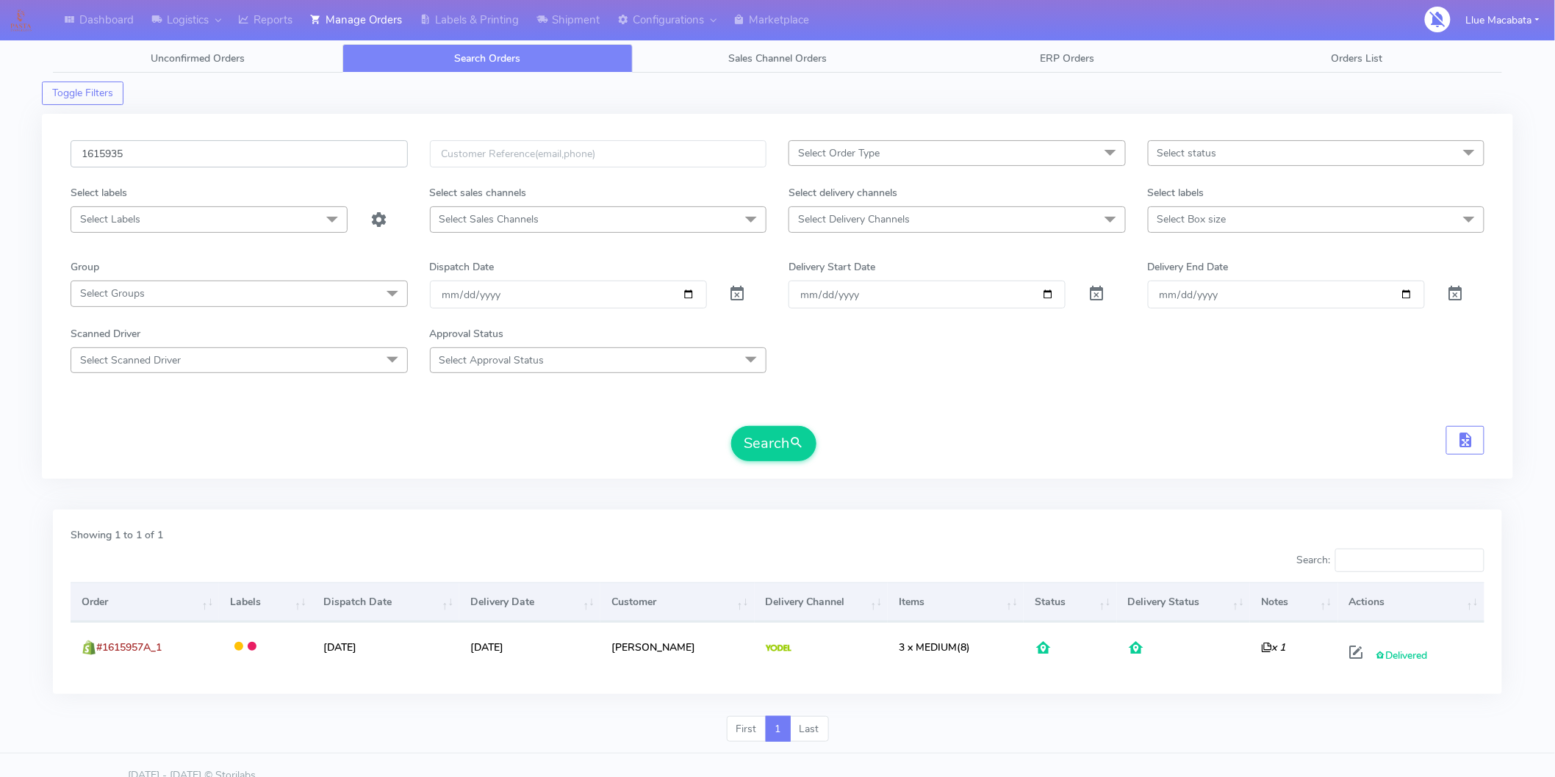
click at [731, 426] on button "Search" at bounding box center [773, 443] width 85 height 35
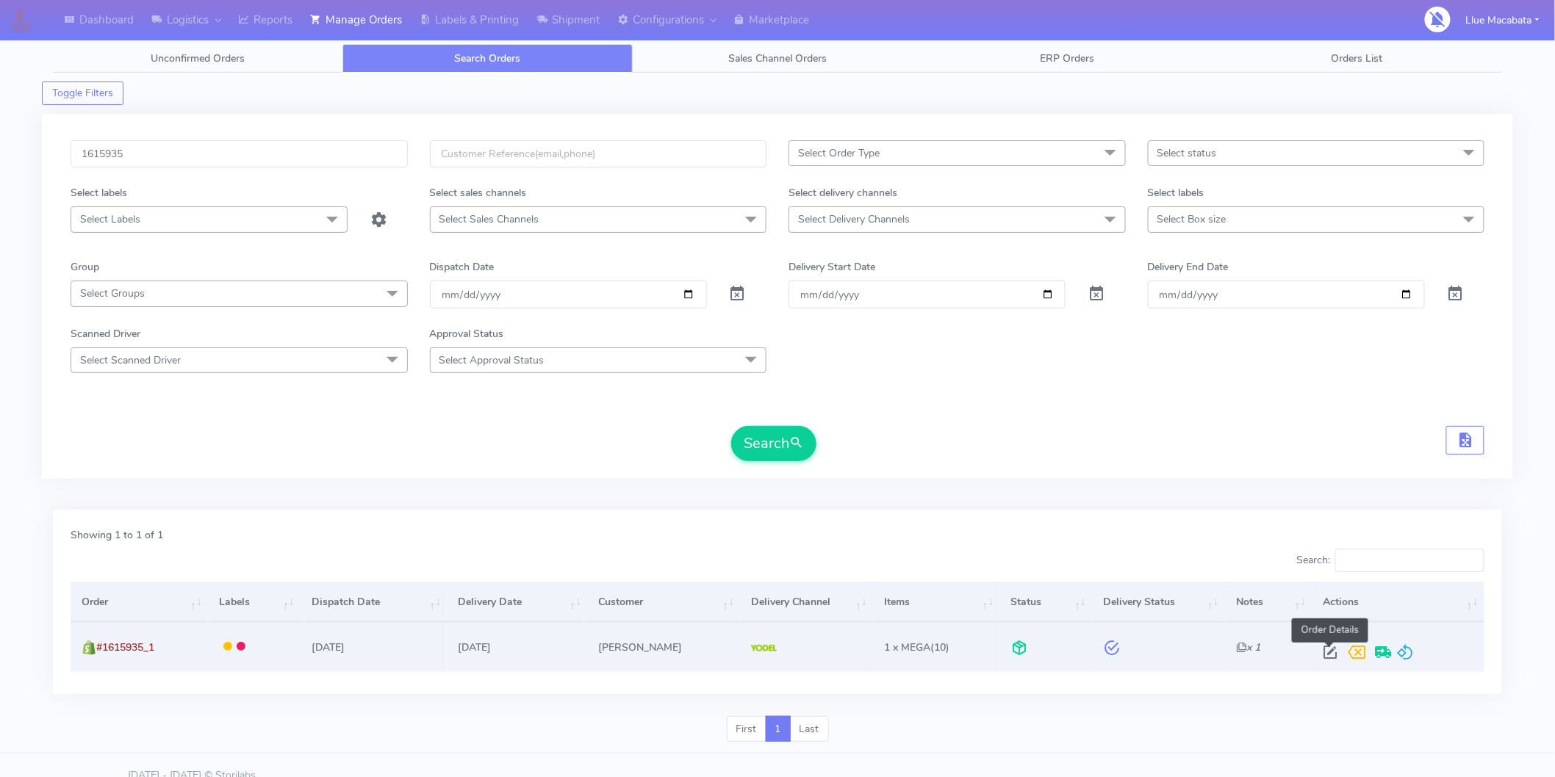
click at [1329, 656] on span at bounding box center [1331, 656] width 26 height 14
select select "5"
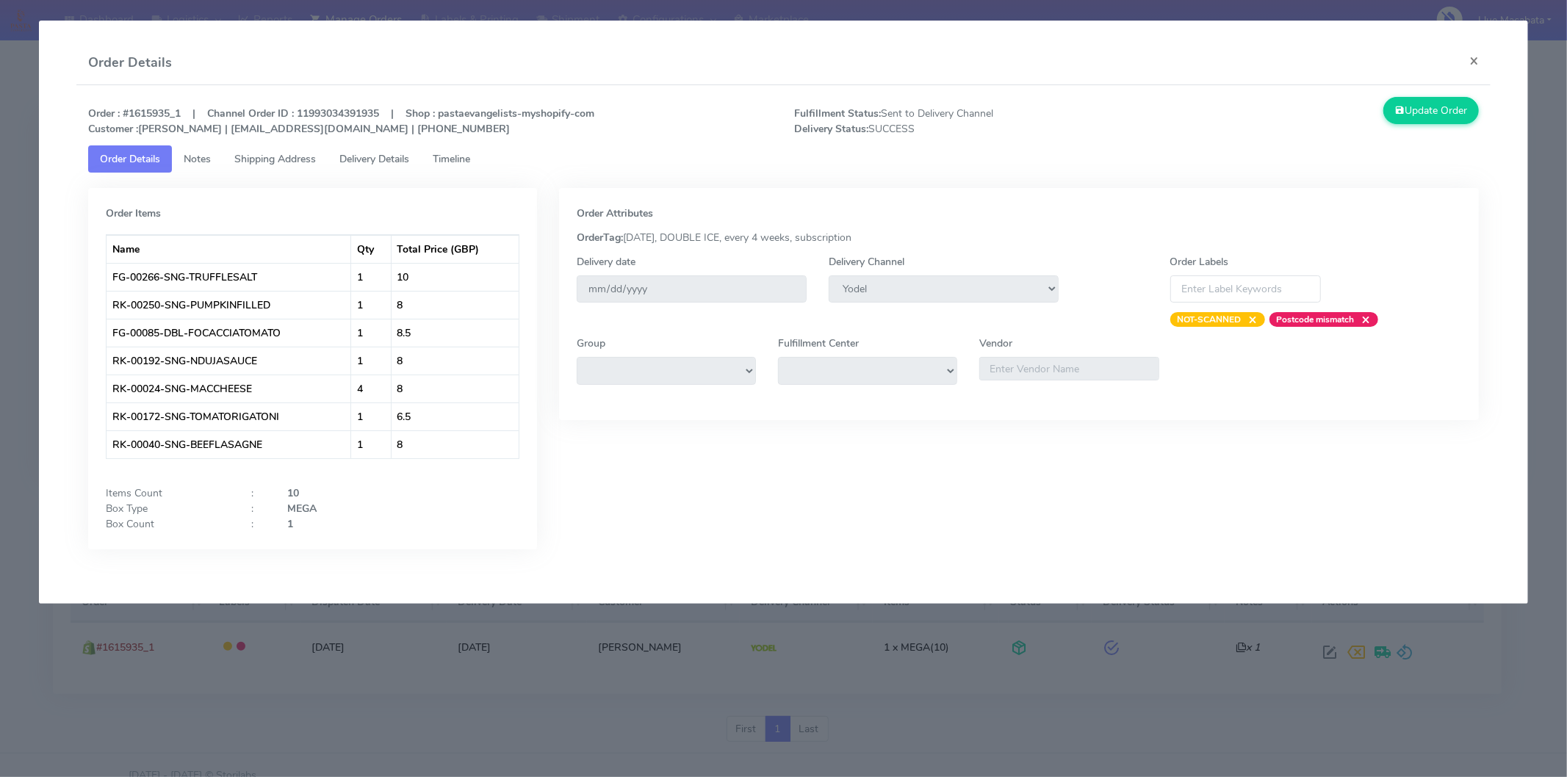
click at [470, 162] on span "Timeline" at bounding box center [451, 159] width 37 height 14
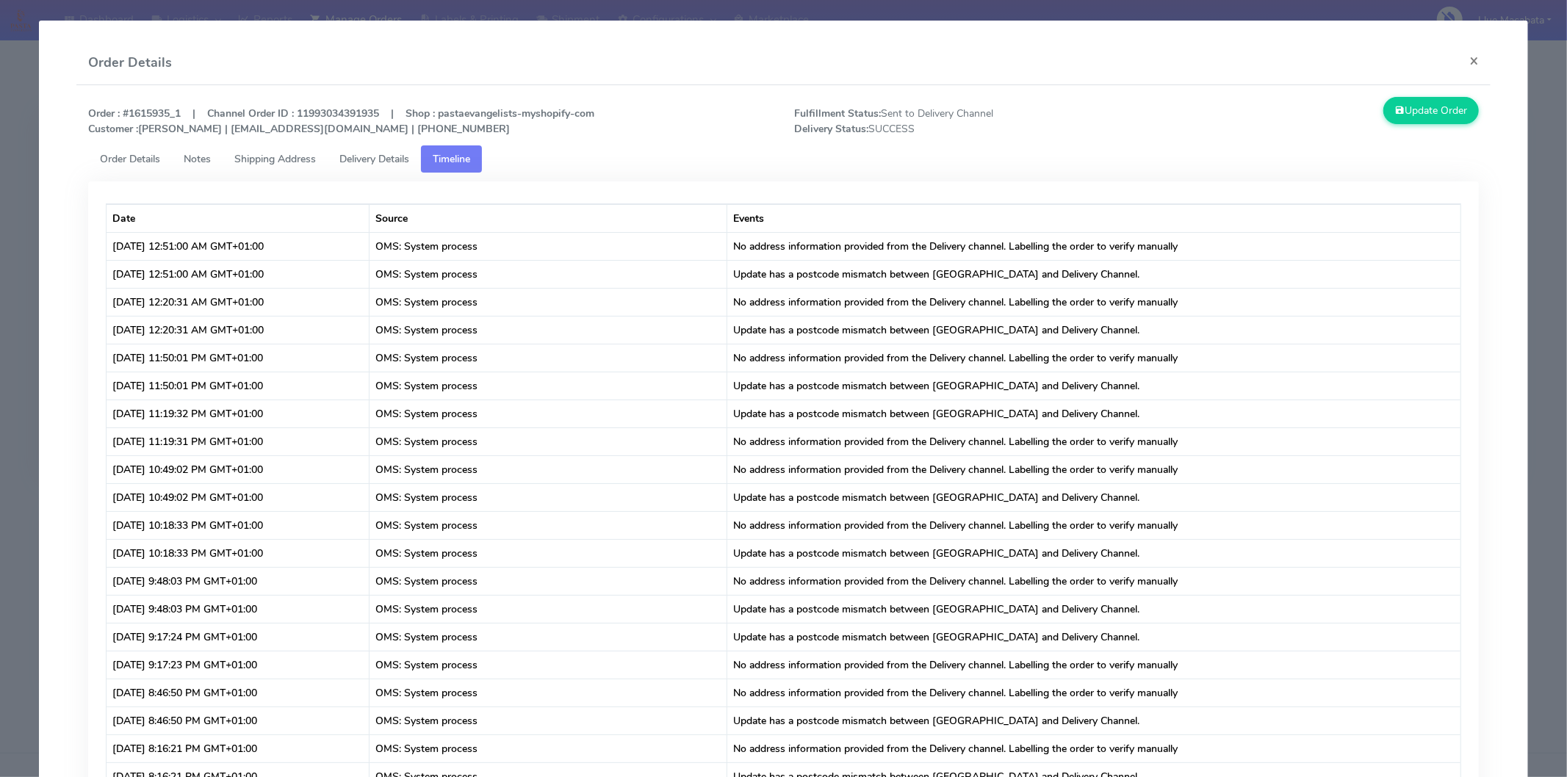
click at [381, 152] on span "Delivery Details" at bounding box center [374, 159] width 70 height 14
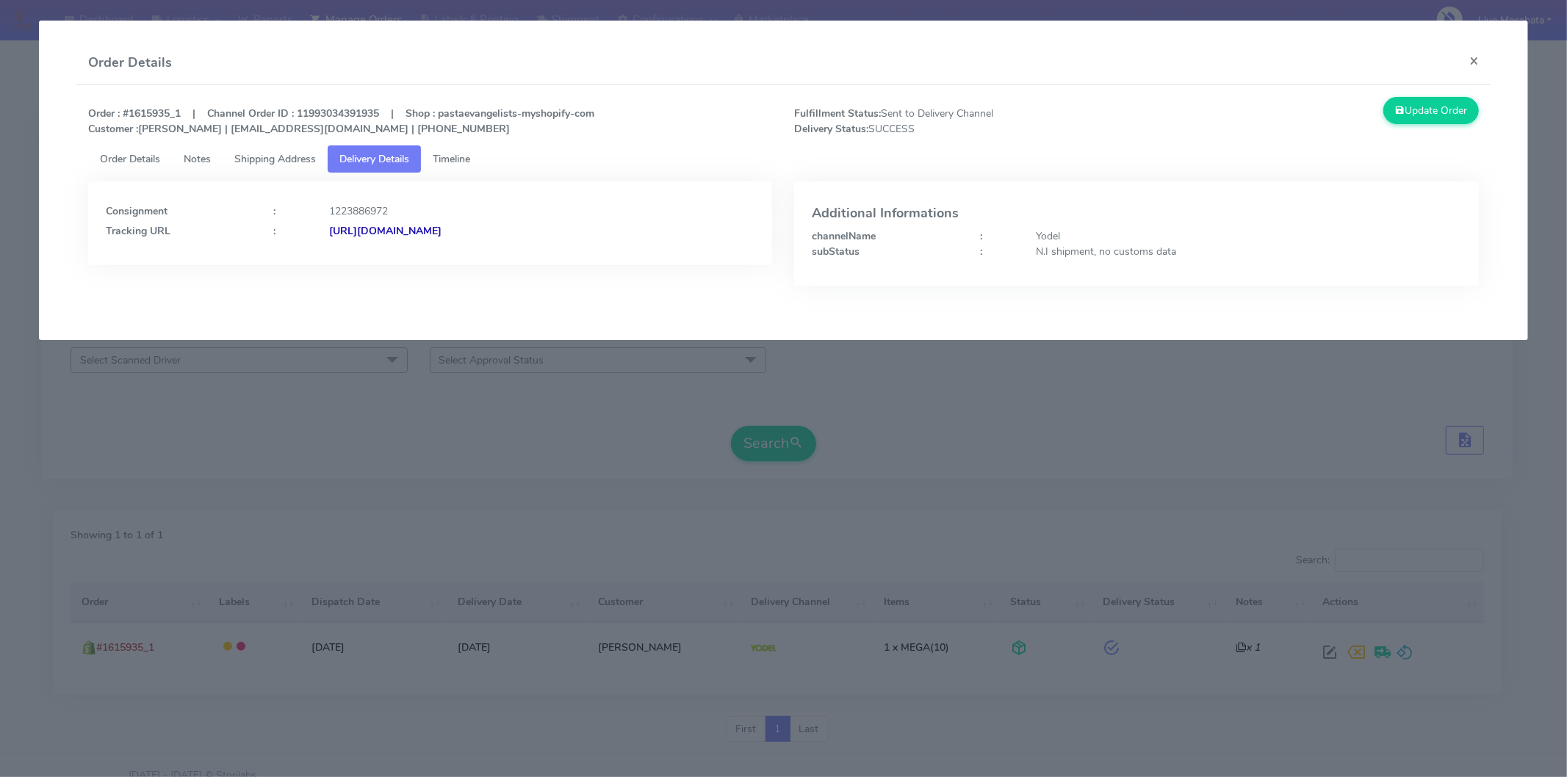
click at [448, 152] on span "Timeline" at bounding box center [451, 159] width 37 height 14
